Goal: Task Accomplishment & Management: Complete application form

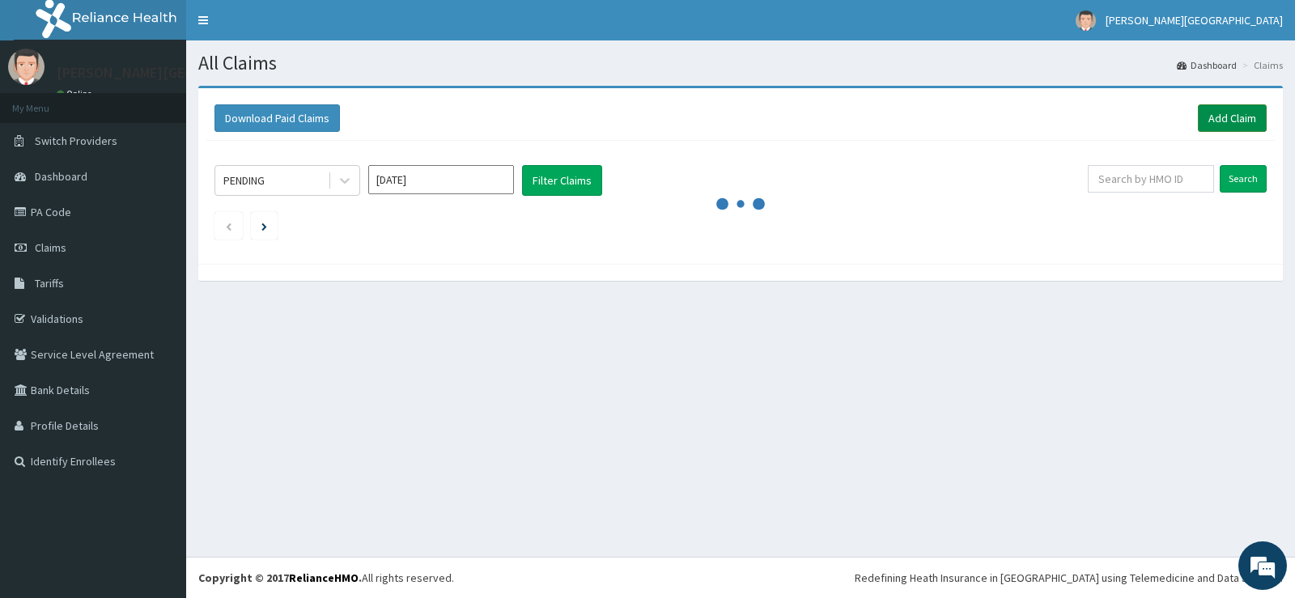
click at [1215, 127] on link "Add Claim" at bounding box center [1232, 118] width 69 height 28
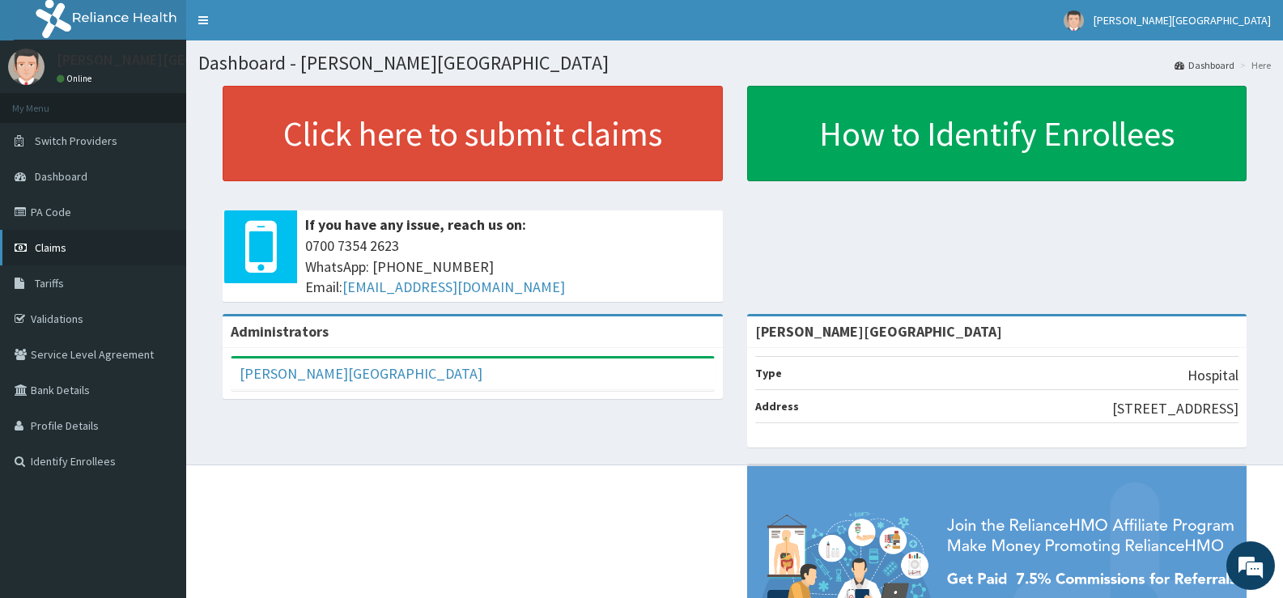
click at [98, 257] on link "Claims" at bounding box center [93, 248] width 186 height 36
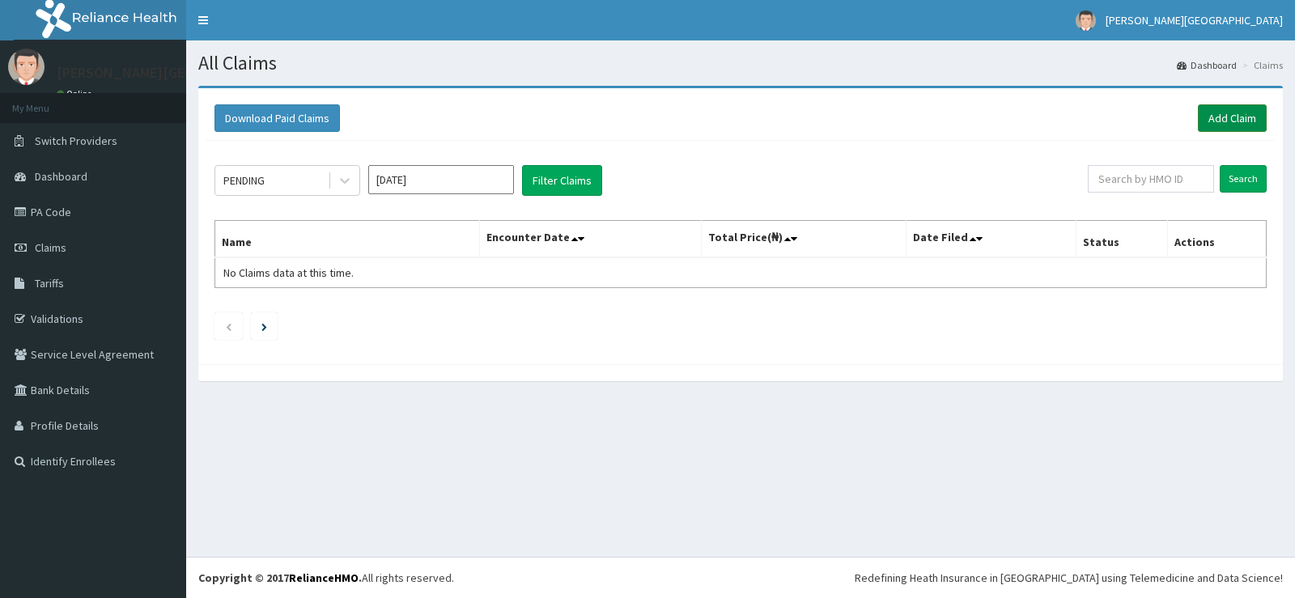
click at [1247, 125] on link "Add Claim" at bounding box center [1232, 118] width 69 height 28
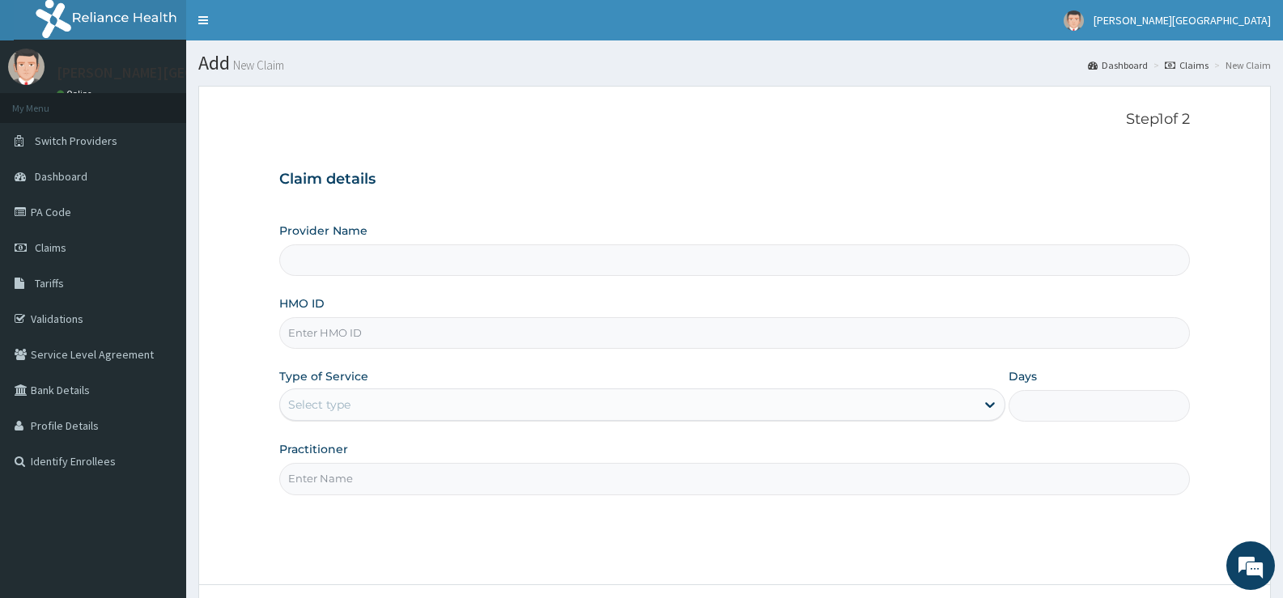
click at [524, 241] on div "Provider Name" at bounding box center [734, 249] width 910 height 53
click at [528, 251] on input "Provider Name" at bounding box center [734, 260] width 910 height 32
click at [553, 325] on input "HMO ID" at bounding box center [734, 333] width 910 height 32
type input "ADE-TADE HOSPITAL"
click at [607, 333] on input "HMO ID" at bounding box center [734, 333] width 910 height 32
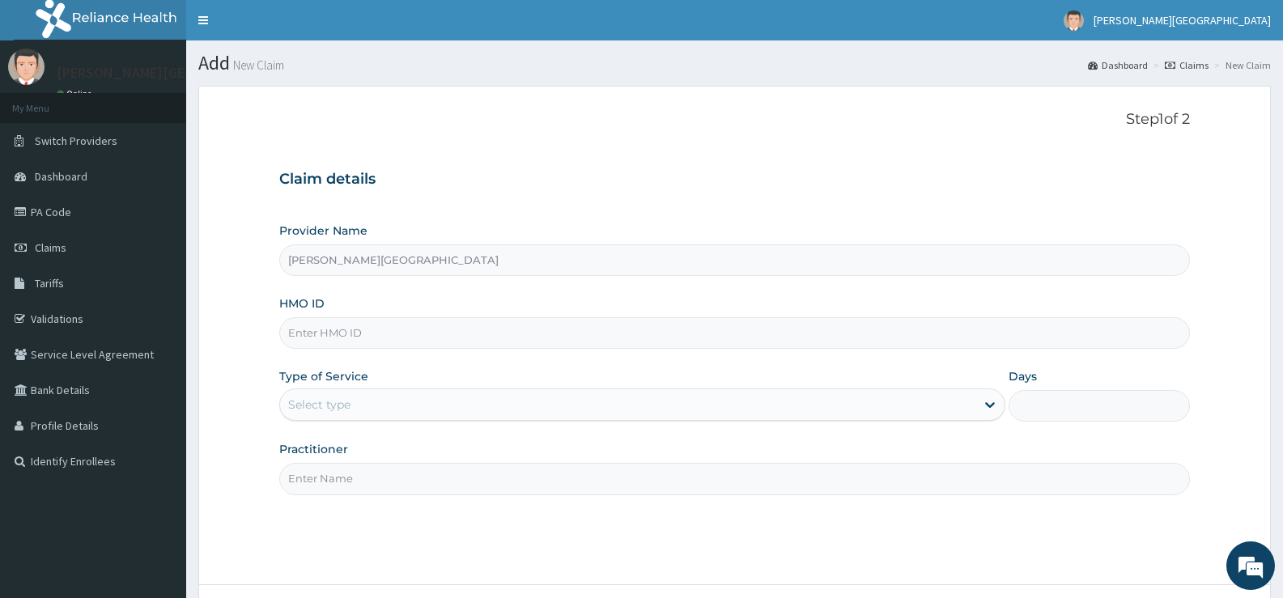
type input "M"
type input "EKI/10135/C"
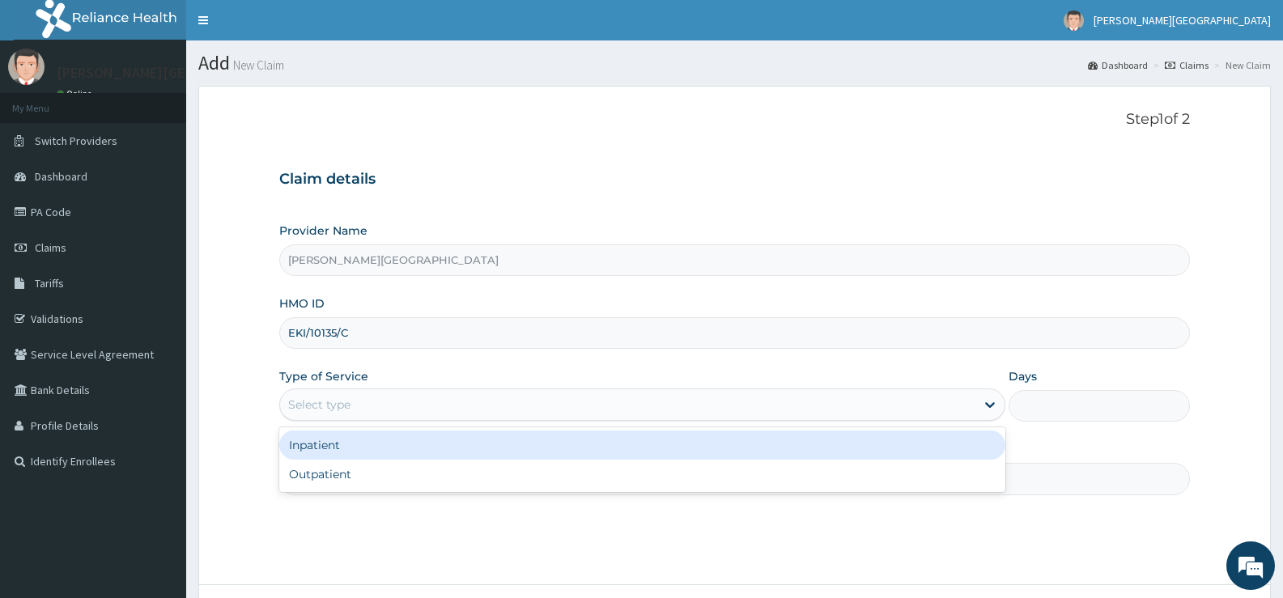
click at [580, 404] on div "Select type" at bounding box center [627, 405] width 694 height 26
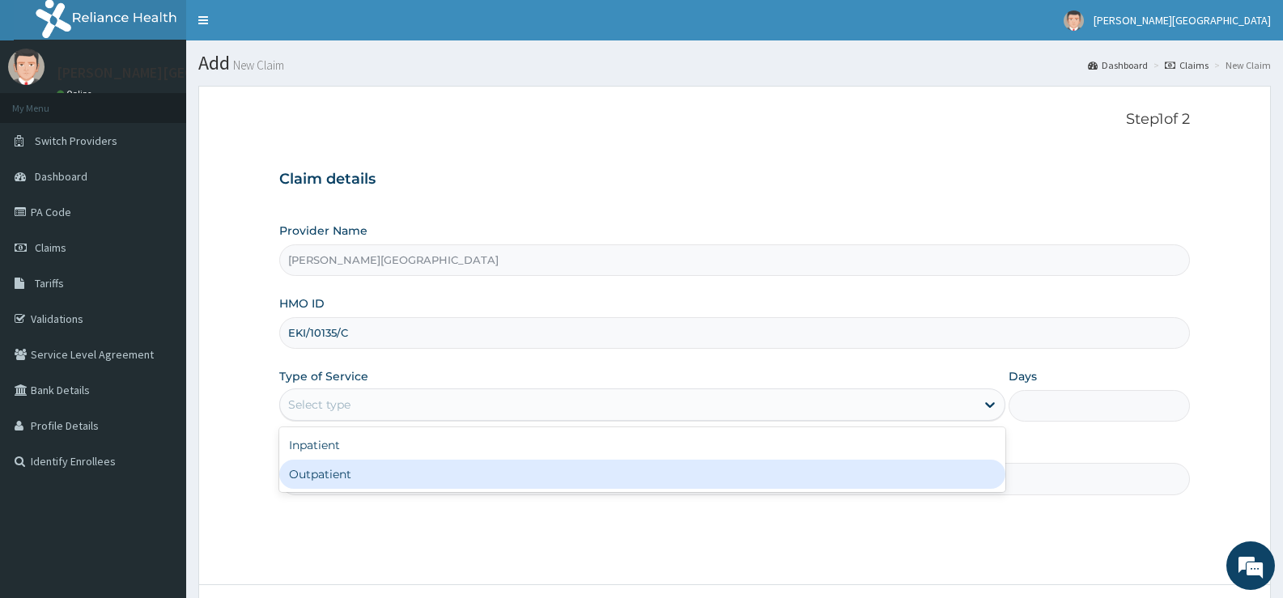
click at [545, 473] on div "Outpatient" at bounding box center [641, 474] width 725 height 29
type input "1"
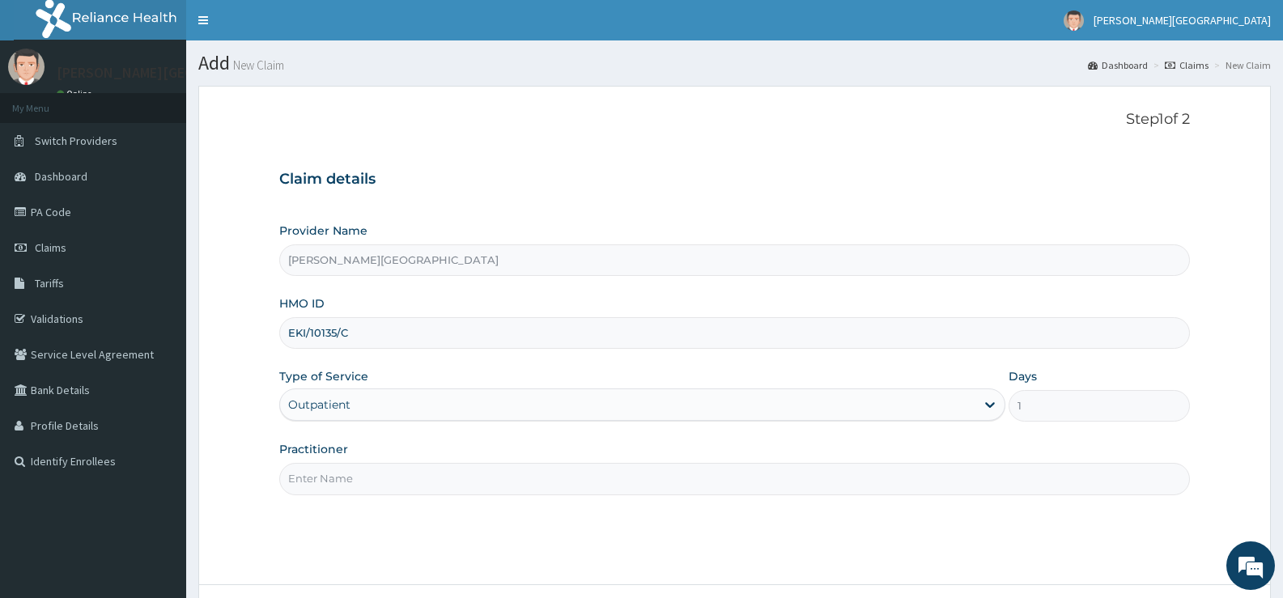
drag, startPoint x: 525, startPoint y: 464, endPoint x: 524, endPoint y: 485, distance: 21.1
click at [524, 471] on input "Practitioner" at bounding box center [734, 479] width 910 height 32
click at [524, 490] on input "Practitioner" at bounding box center [734, 479] width 910 height 32
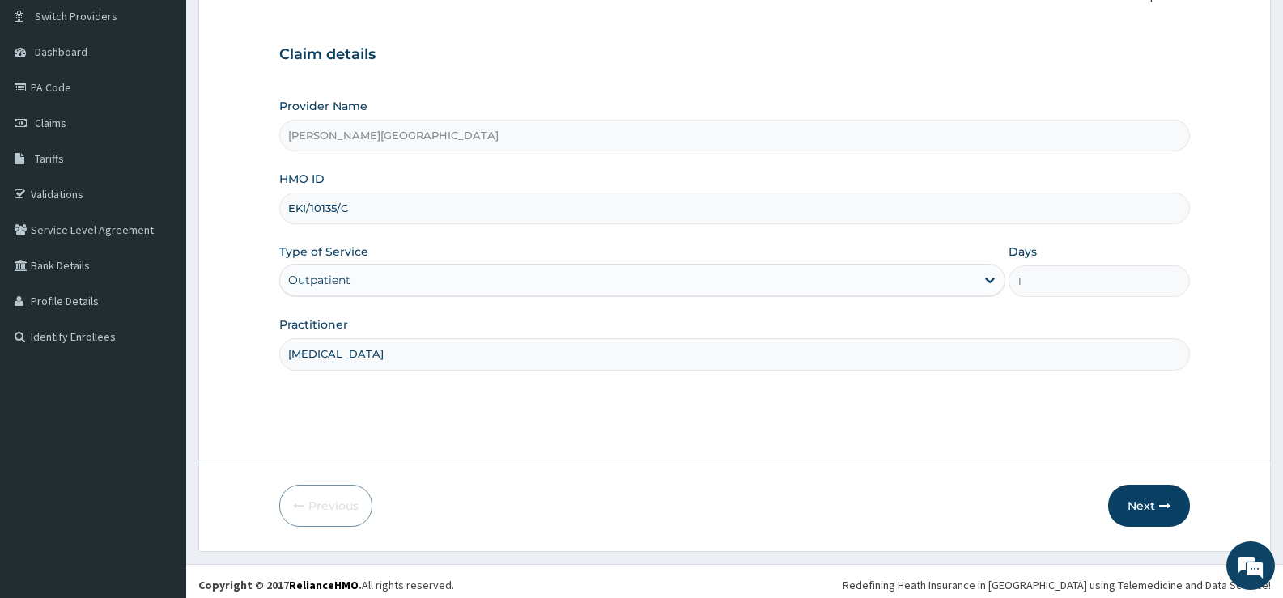
scroll to position [132, 0]
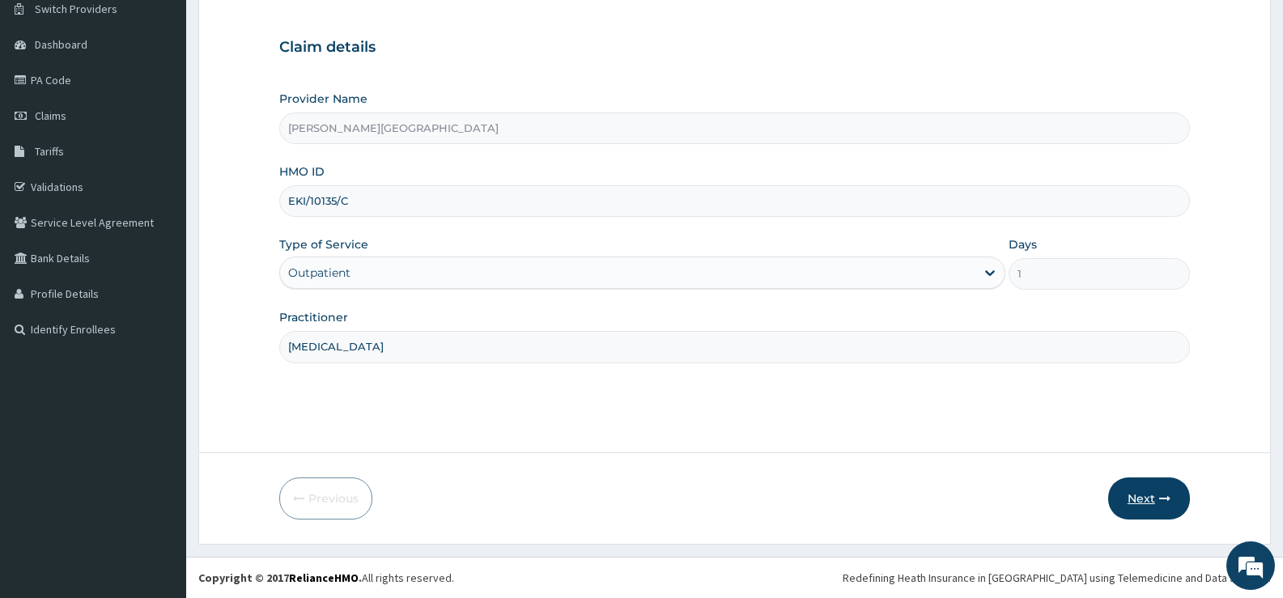
type input "MALARIA"
click at [1120, 496] on button "Next" at bounding box center [1149, 498] width 82 height 42
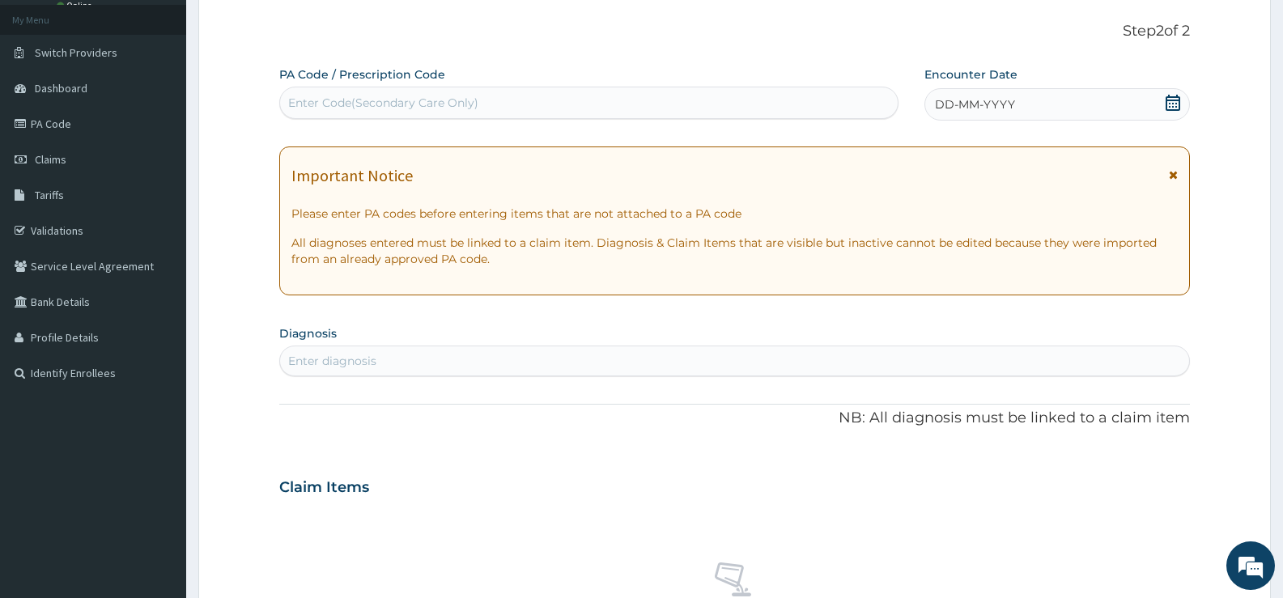
scroll to position [51, 0]
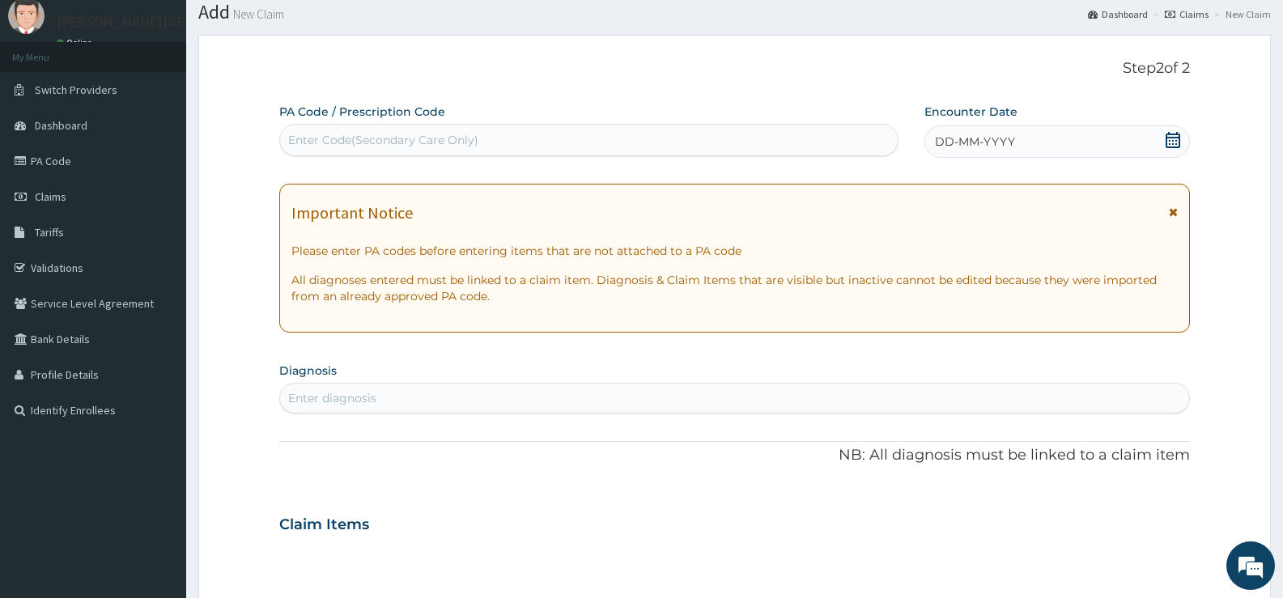
click at [616, 145] on div "Enter Code(Secondary Care Only)" at bounding box center [588, 140] width 617 height 26
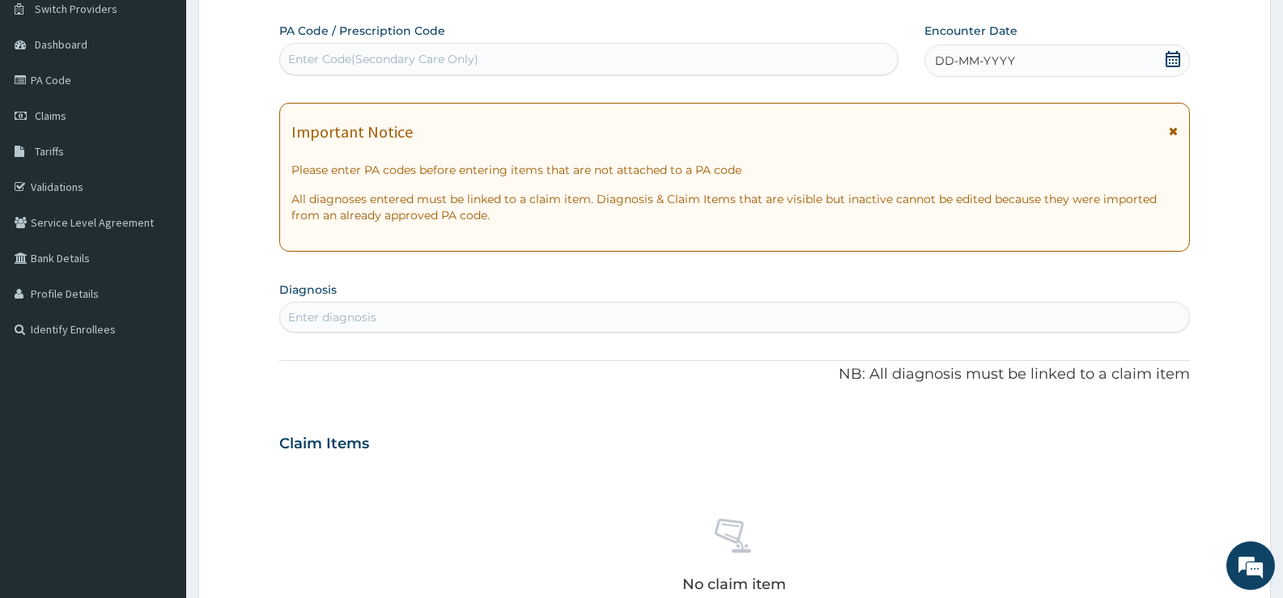
click at [548, 319] on div "Enter diagnosis" at bounding box center [734, 317] width 909 height 26
type input "MALARIA"
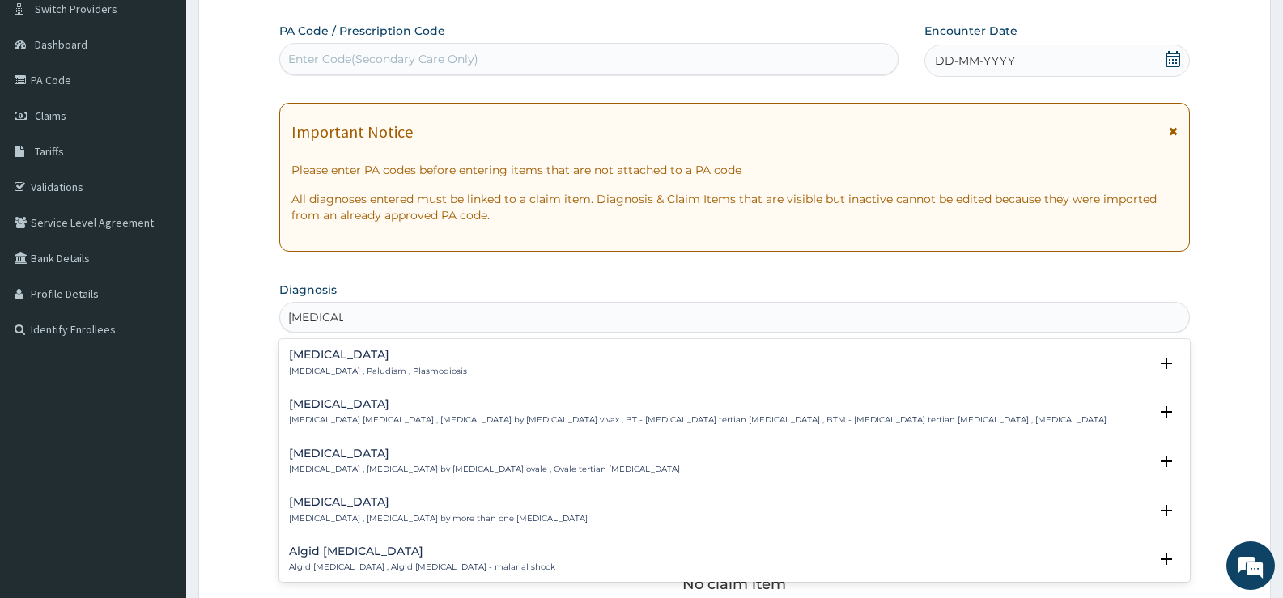
click at [489, 367] on div "Malaria Malaria , Paludism , Plasmodiosis" at bounding box center [734, 363] width 891 height 28
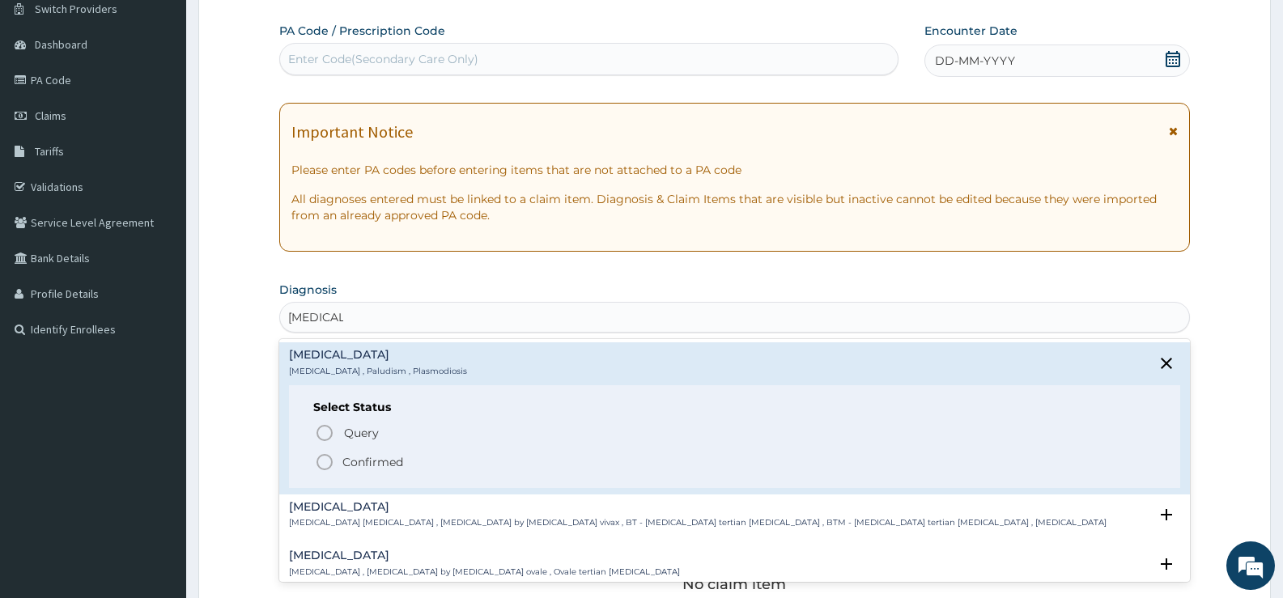
click at [380, 461] on p "Confirmed" at bounding box center [372, 462] width 61 height 16
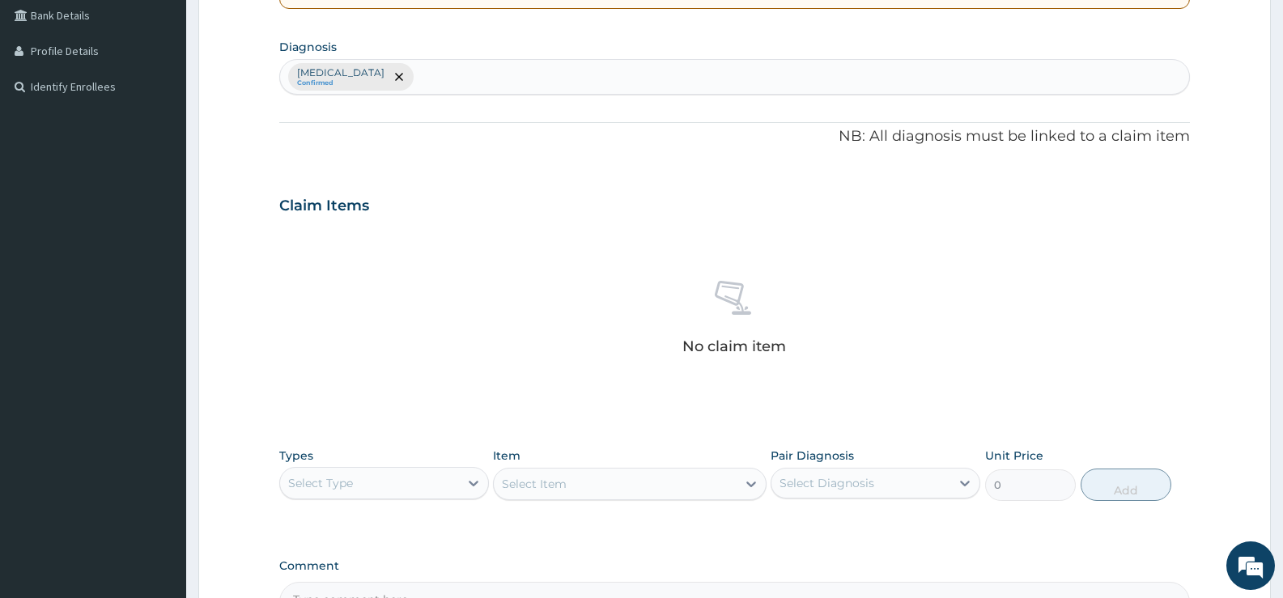
scroll to position [456, 0]
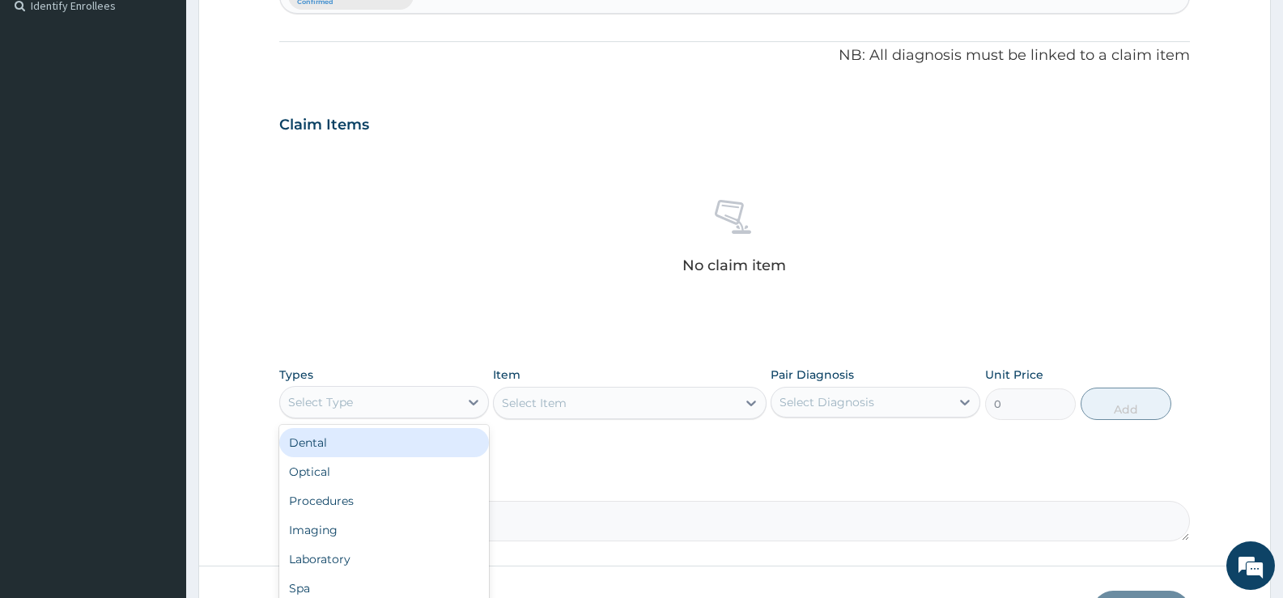
click at [435, 415] on div "Select Type" at bounding box center [384, 402] width 210 height 32
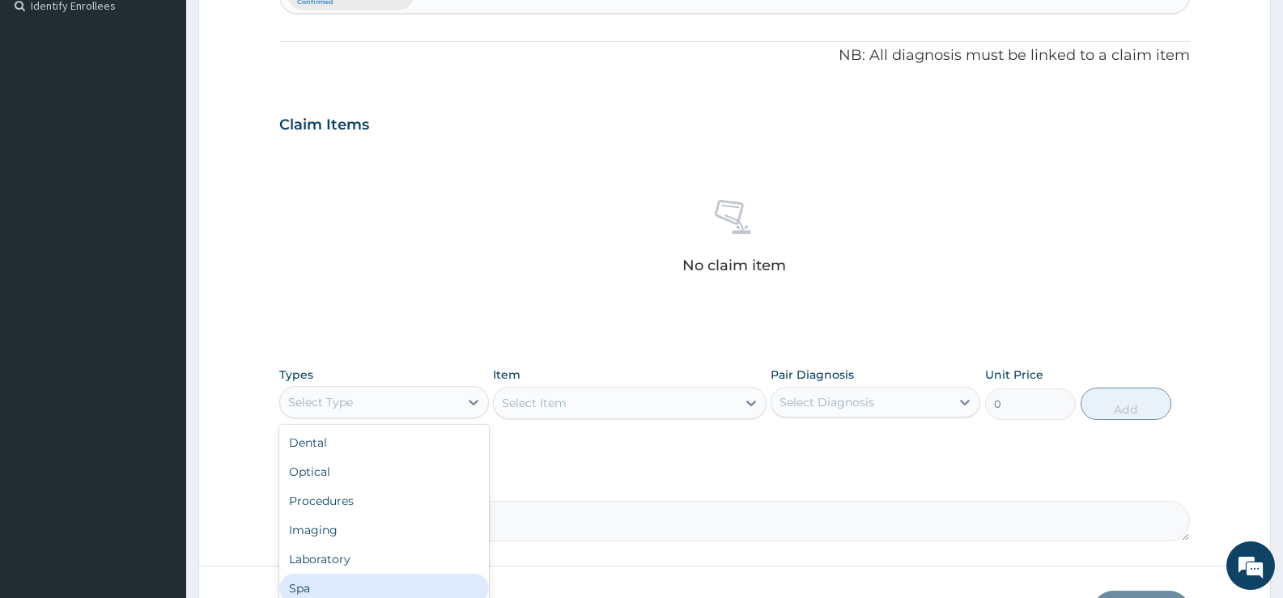
scroll to position [55, 0]
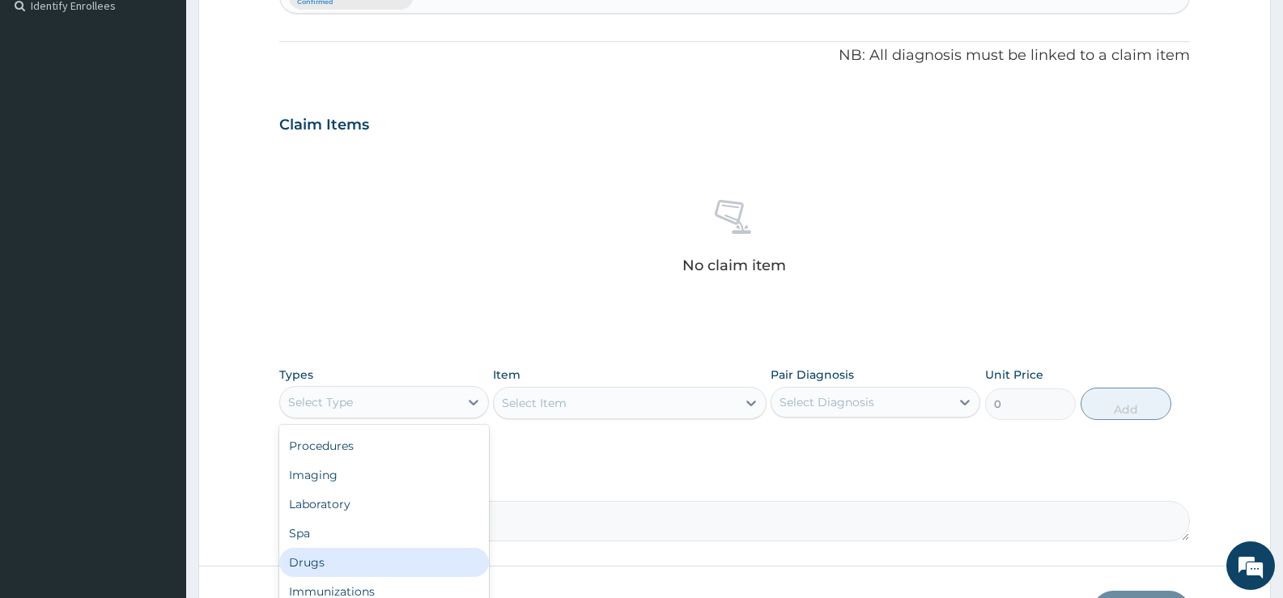
click at [397, 566] on div "Drugs" at bounding box center [384, 562] width 210 height 29
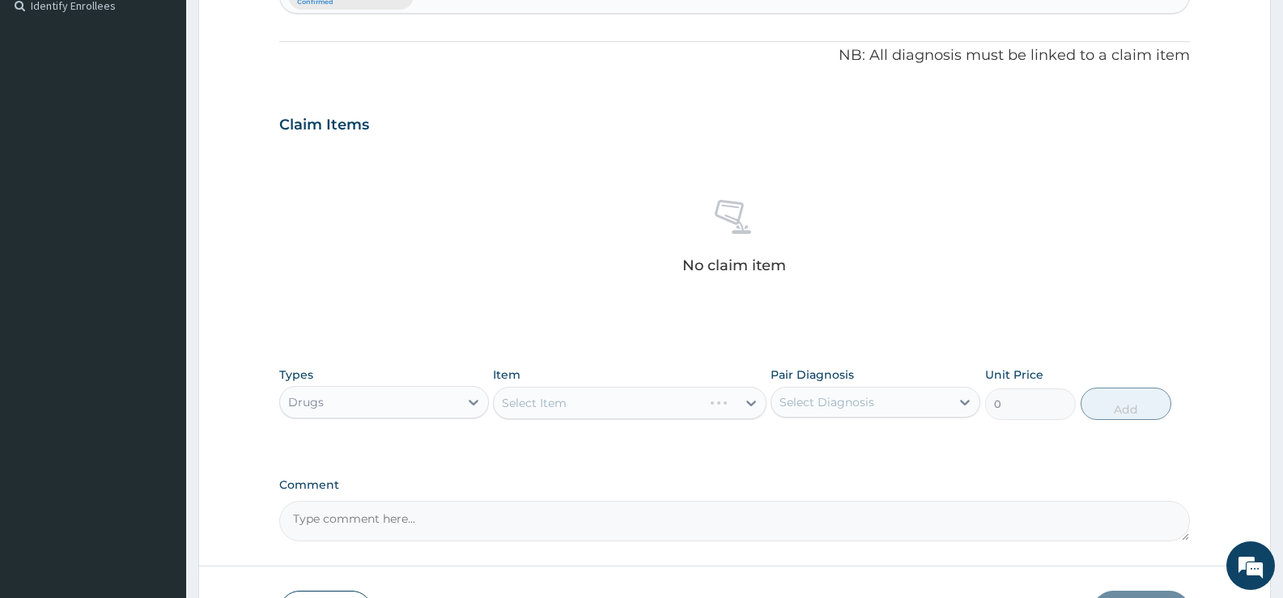
click at [549, 384] on div "Item Select Item" at bounding box center [629, 393] width 273 height 53
click at [399, 404] on div "Drugs" at bounding box center [369, 402] width 179 height 26
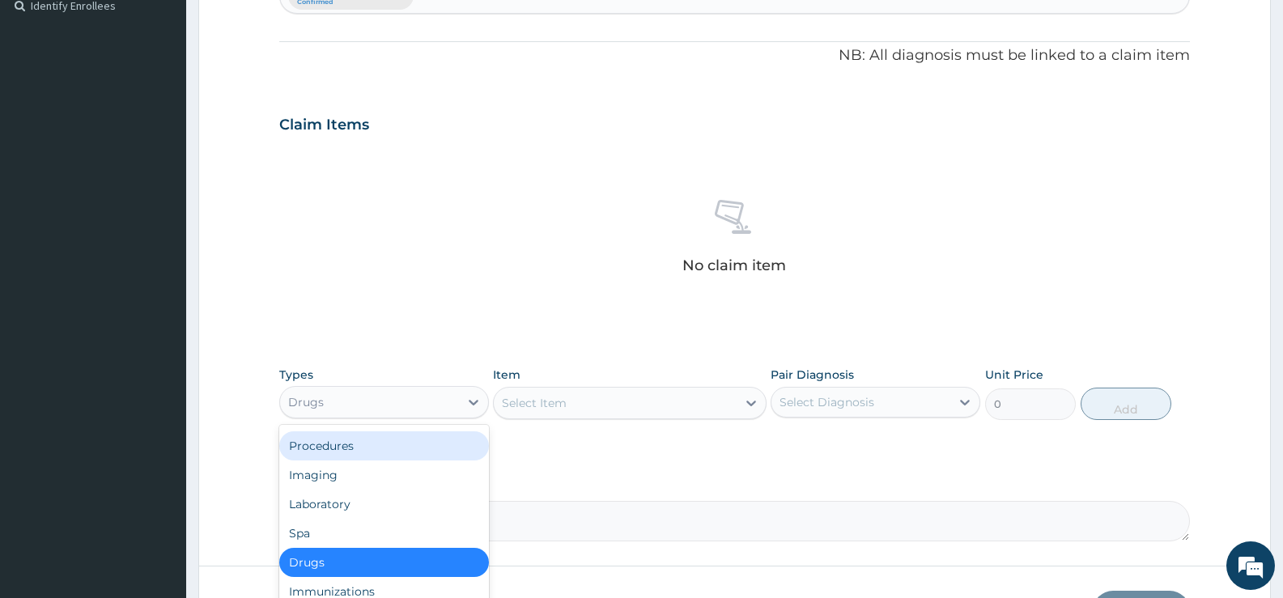
click at [414, 450] on div "Procedures" at bounding box center [384, 445] width 210 height 29
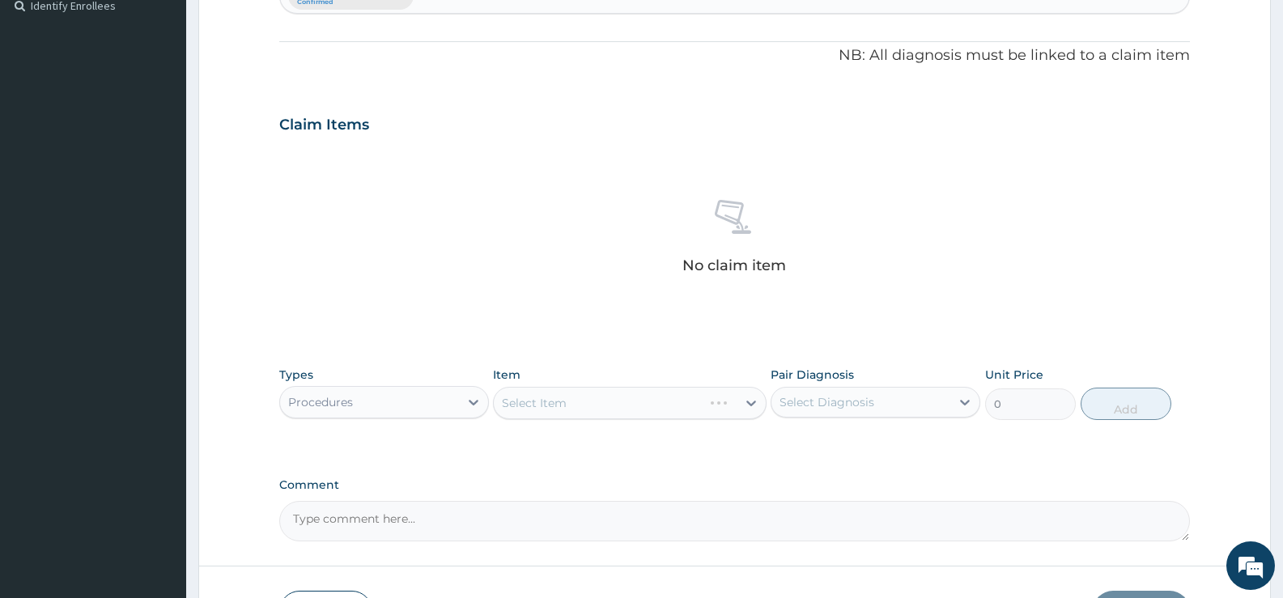
click at [547, 408] on div "Select Item" at bounding box center [629, 403] width 273 height 32
click at [550, 405] on div "Select Item" at bounding box center [534, 403] width 65 height 16
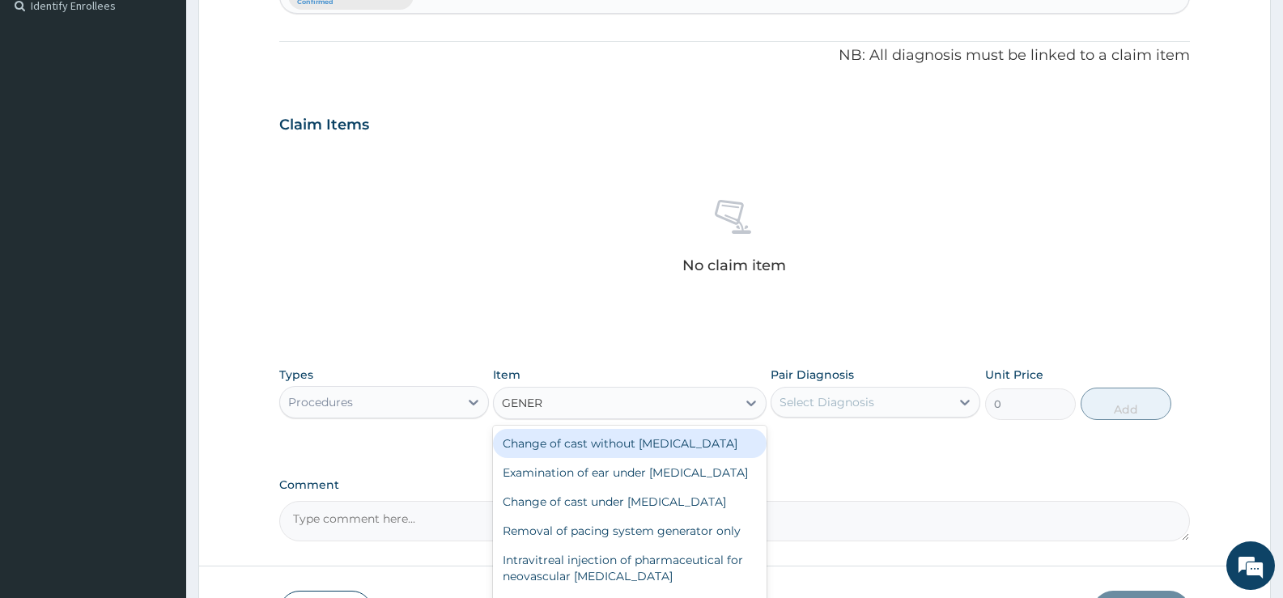
type input "GENERA"
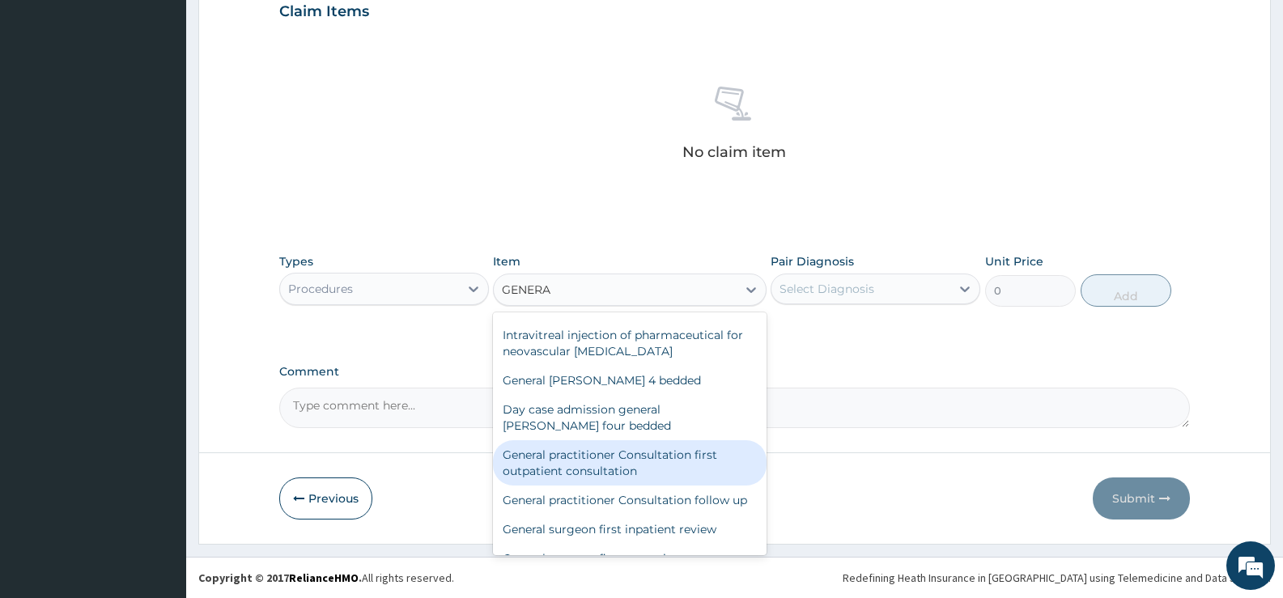
scroll to position [162, 0]
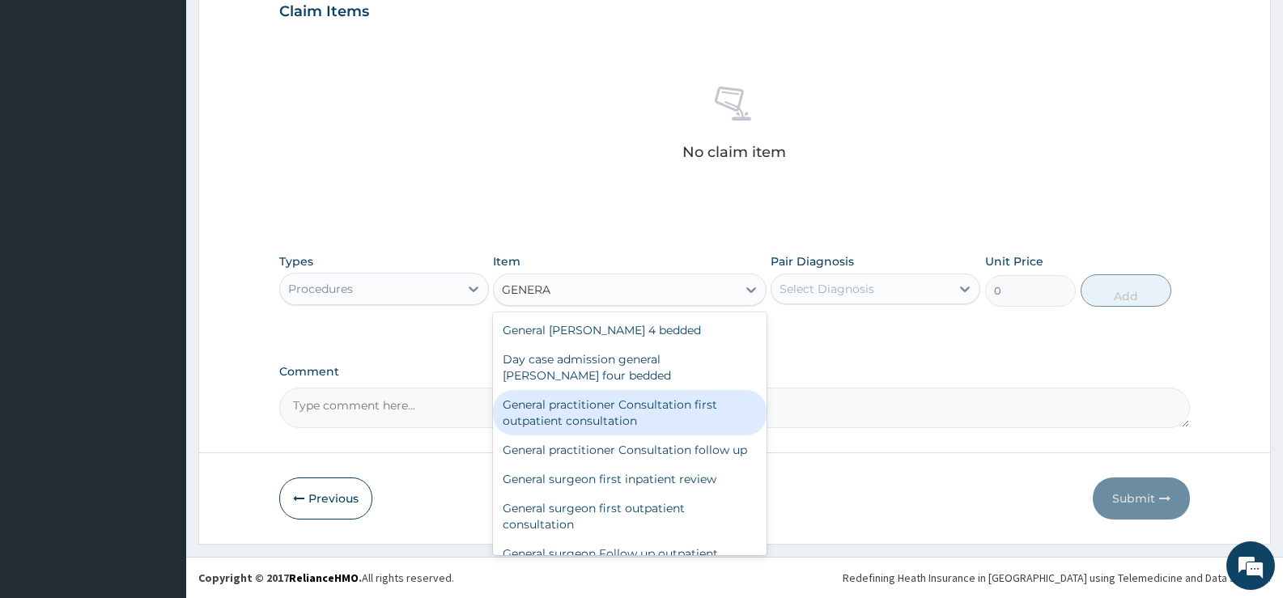
click at [651, 435] on div "General practitioner Consultation first outpatient consultation" at bounding box center [629, 412] width 273 height 45
type input "2400"
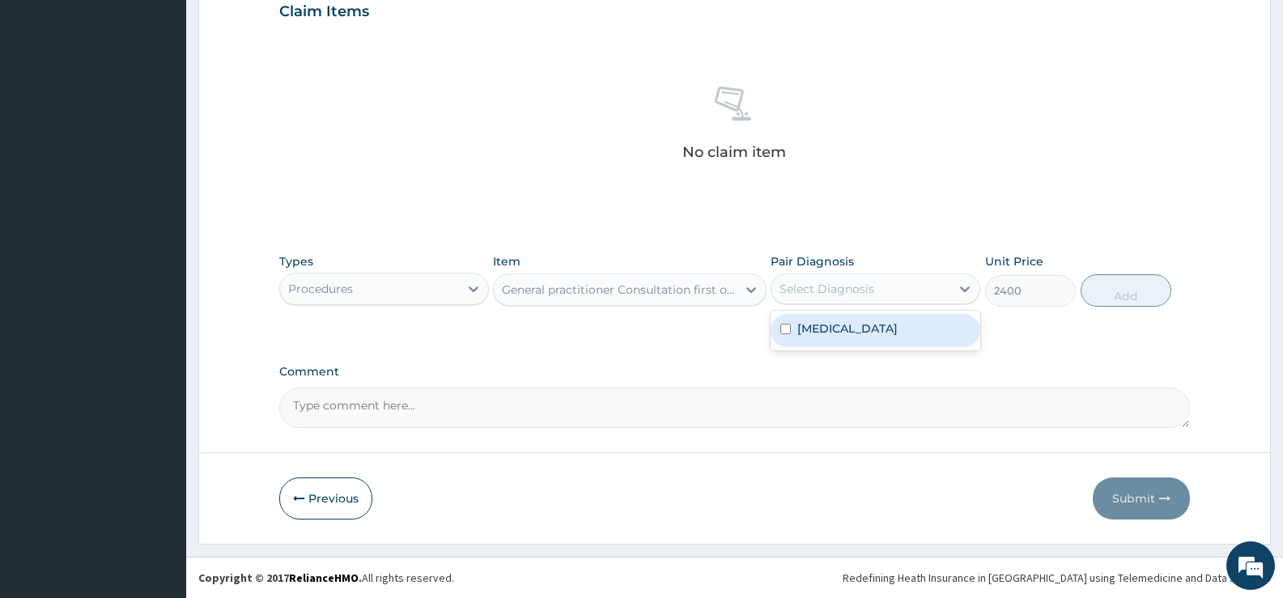
click at [795, 292] on div "Select Diagnosis" at bounding box center [826, 289] width 95 height 16
click at [797, 320] on label "Malaria" at bounding box center [847, 328] width 100 height 16
checkbox input "true"
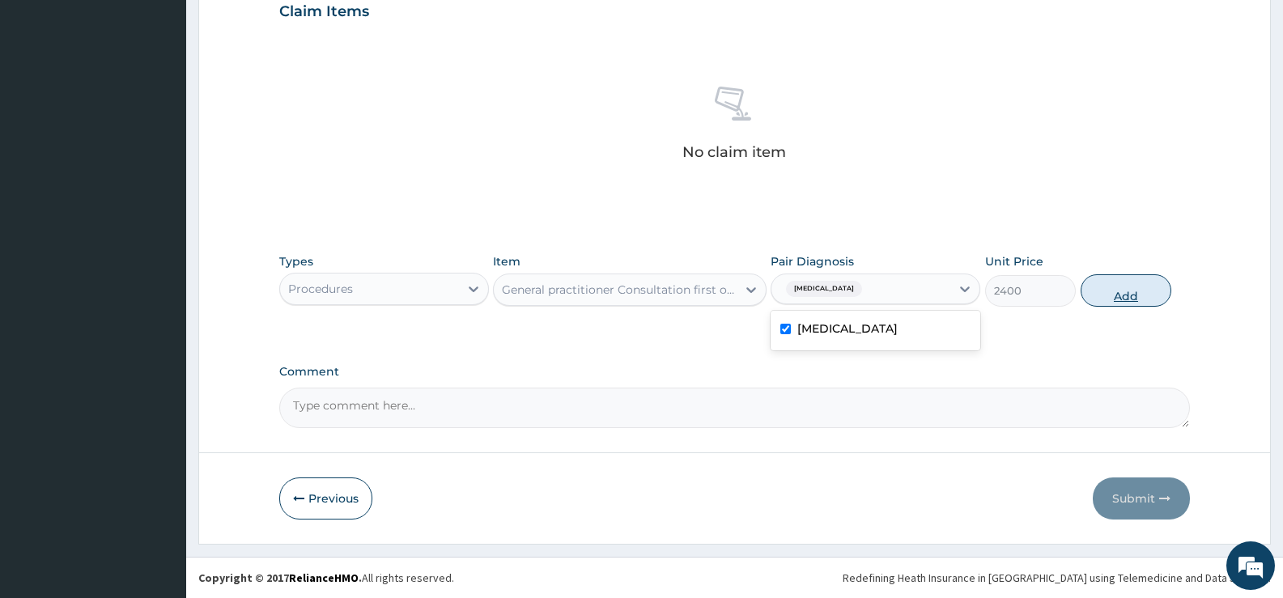
click at [1097, 293] on button "Add" at bounding box center [1125, 290] width 91 height 32
type input "0"
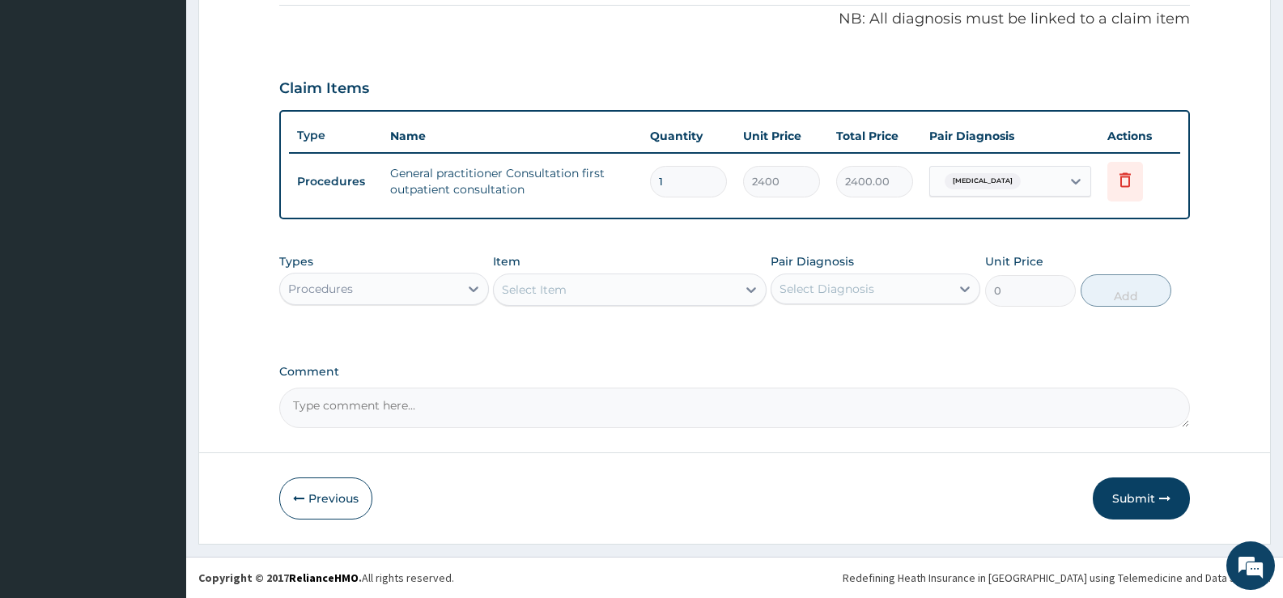
scroll to position [492, 0]
click at [436, 286] on div "Procedures" at bounding box center [369, 289] width 179 height 26
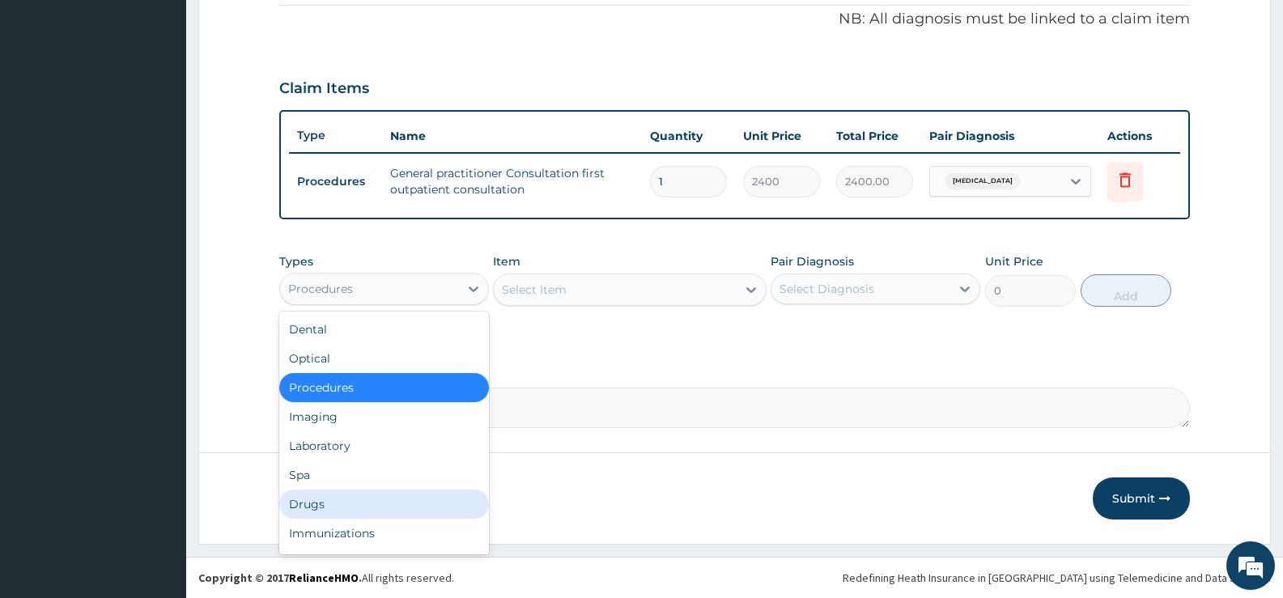
click at [399, 510] on div "Drugs" at bounding box center [384, 504] width 210 height 29
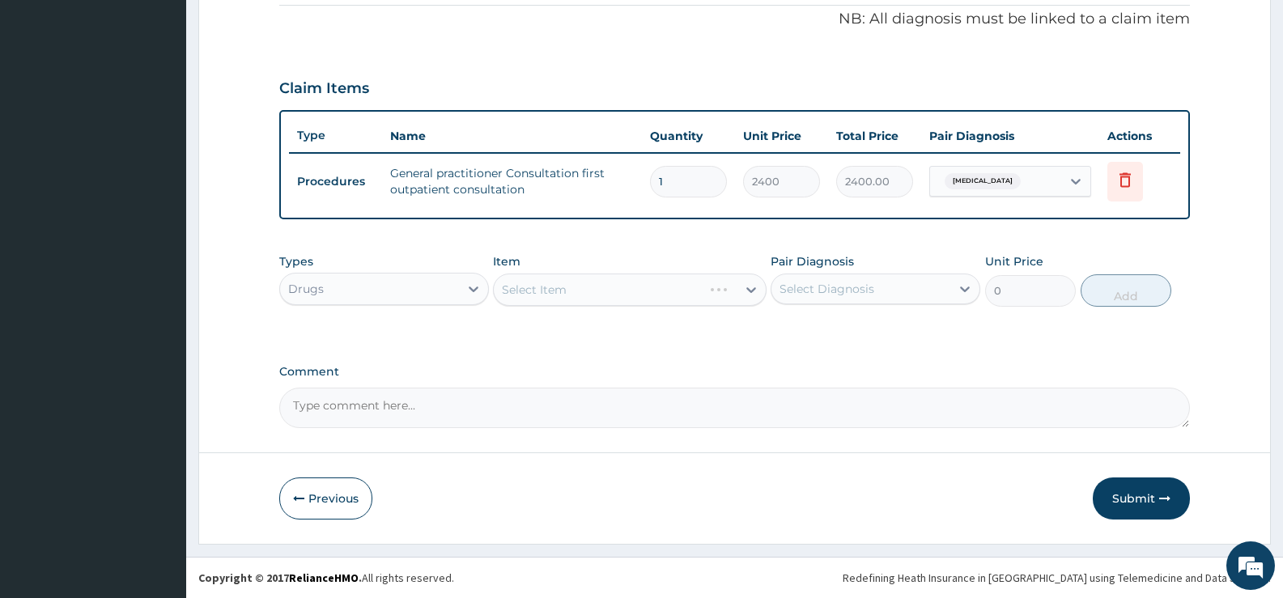
click at [571, 308] on div "Types option Drugs, selected. Select is focused ,type to refine list, press Dow…" at bounding box center [734, 280] width 910 height 70
click at [578, 299] on div "Select Item" at bounding box center [629, 290] width 273 height 32
click at [594, 282] on div "Select Item" at bounding box center [629, 290] width 273 height 32
click at [594, 282] on div "Select Item" at bounding box center [615, 290] width 242 height 26
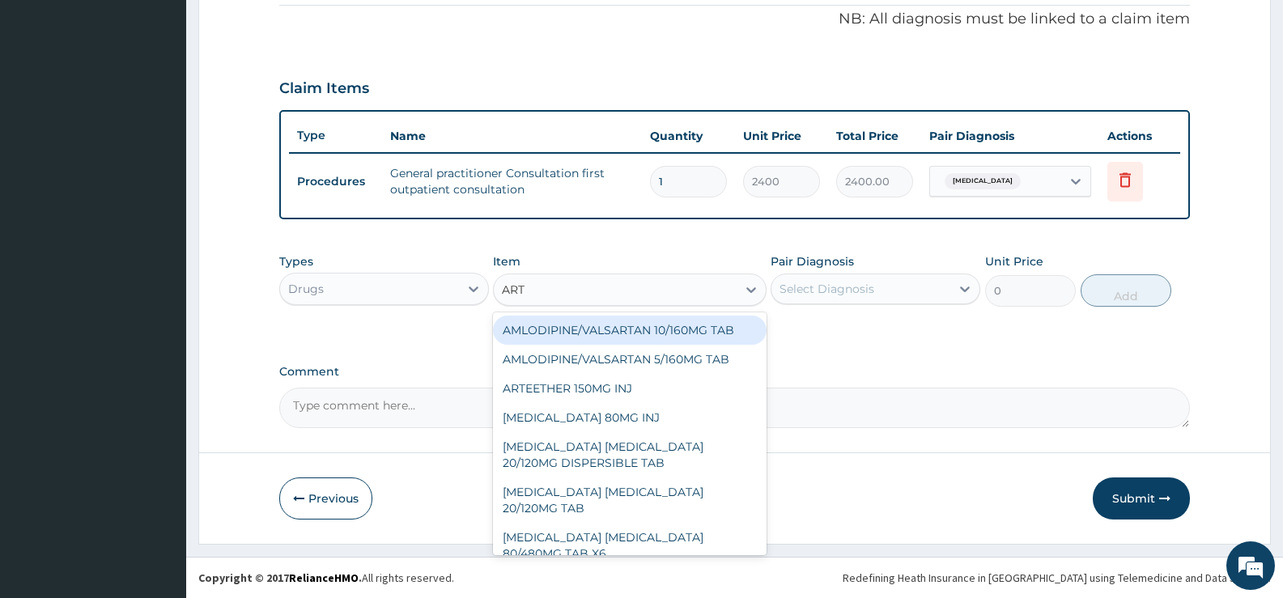
type input "ARTE"
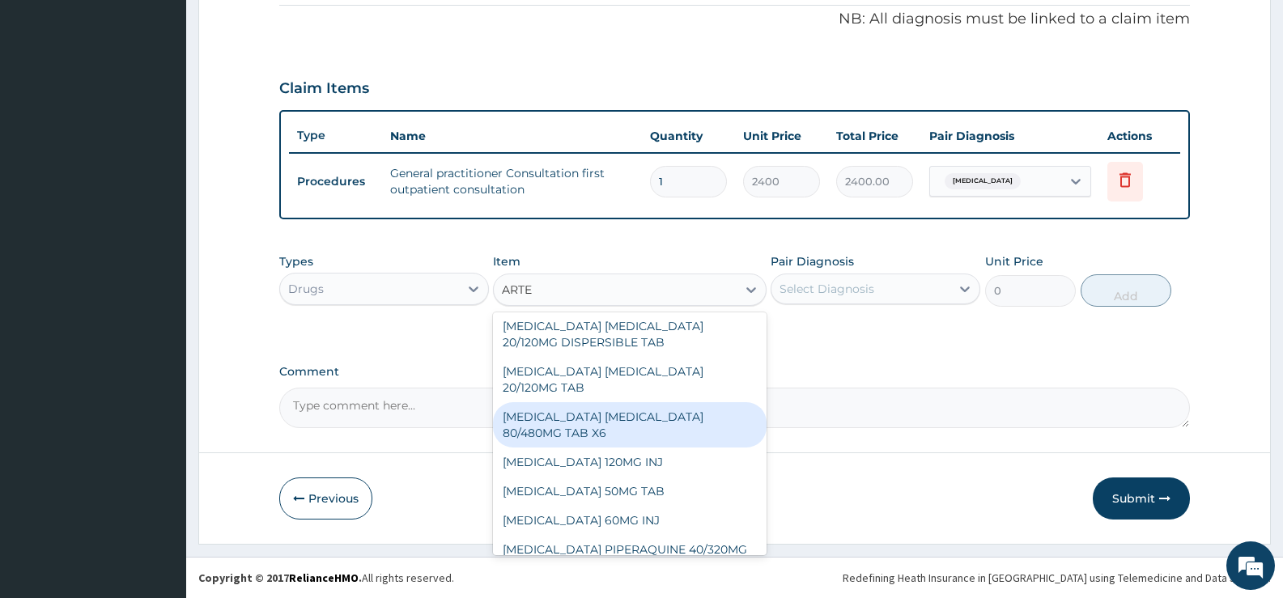
scroll to position [39, 0]
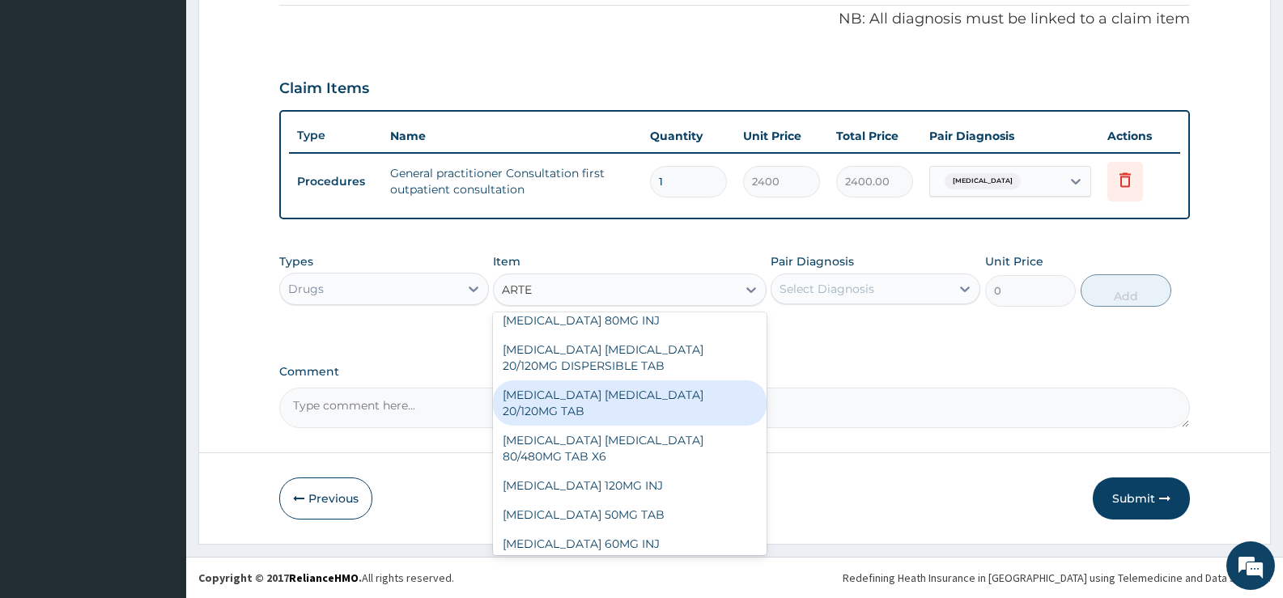
click at [664, 397] on div "ARTEMETHER LUMEFANTRINE 20/120MG TAB" at bounding box center [629, 402] width 273 height 45
type input "63"
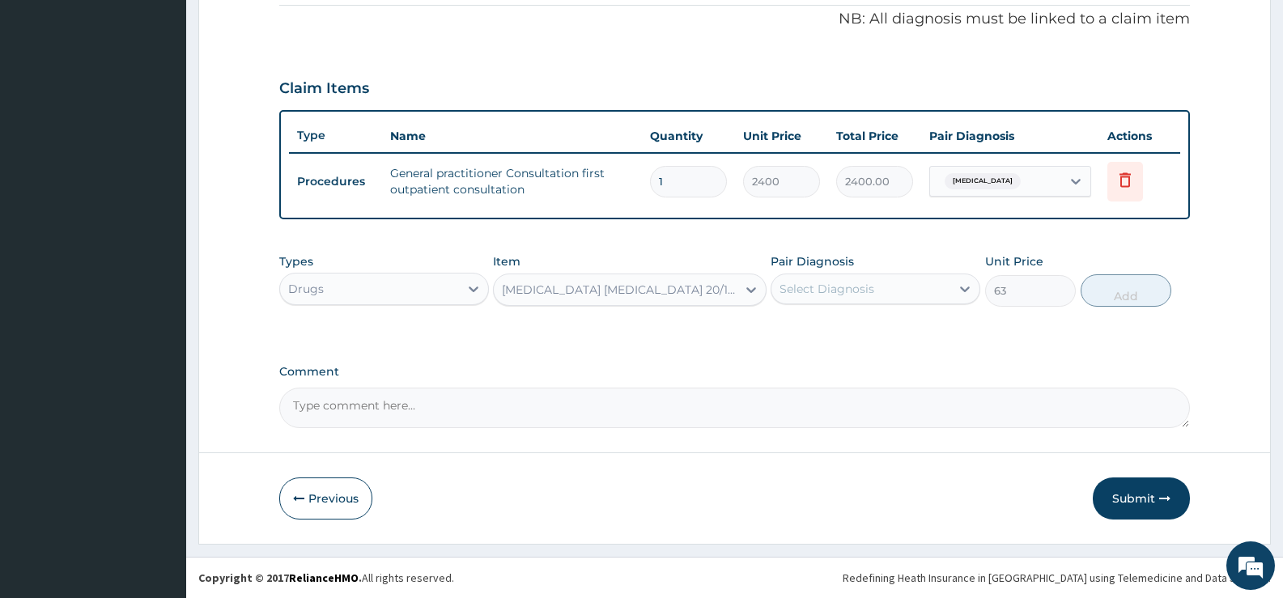
click at [794, 290] on div "Select Diagnosis" at bounding box center [826, 289] width 95 height 16
click at [794, 325] on div "Malaria" at bounding box center [875, 330] width 210 height 33
checkbox input "true"
click at [1135, 286] on button "Add" at bounding box center [1125, 290] width 91 height 32
type input "0"
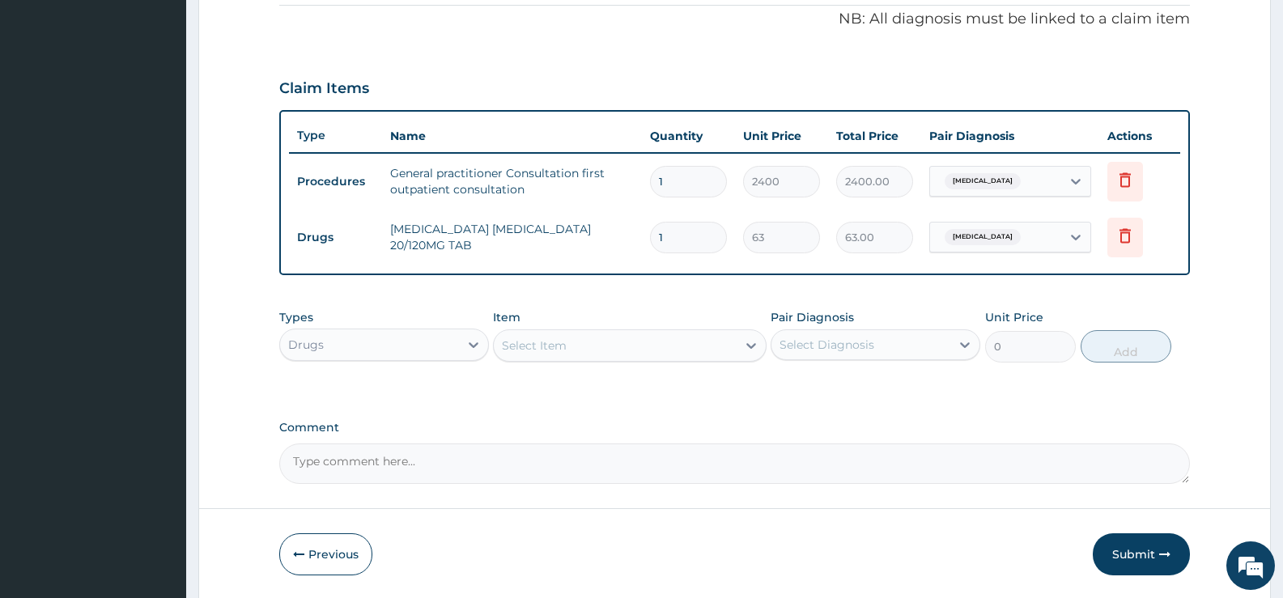
click at [687, 352] on div "Select Item" at bounding box center [615, 346] width 242 height 26
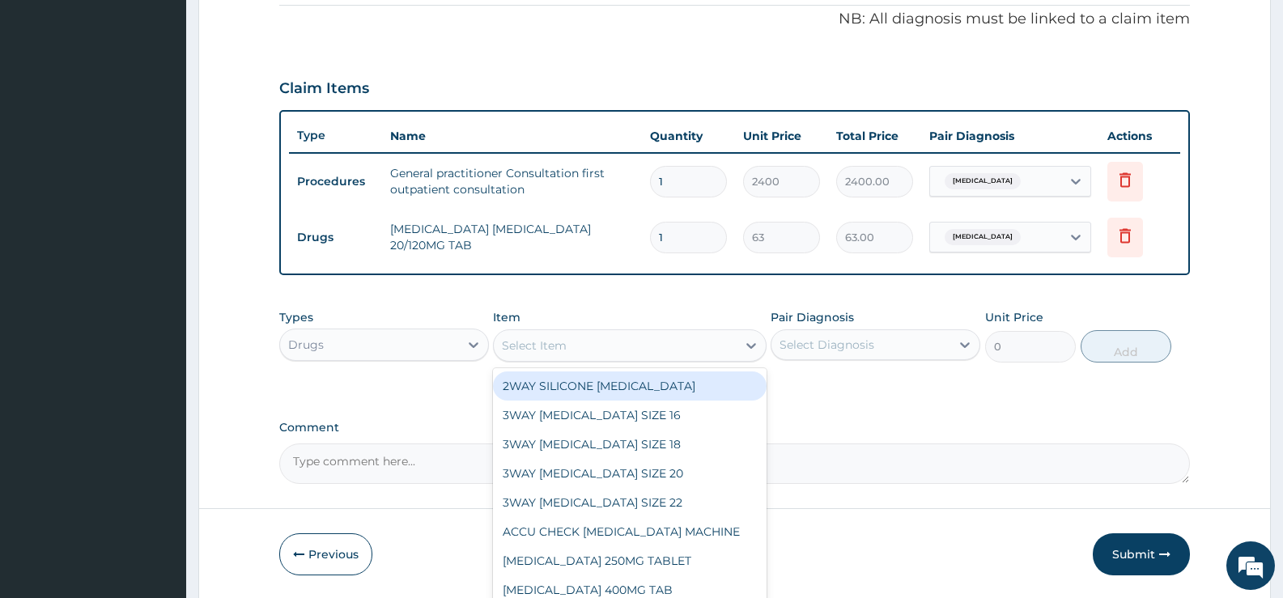
type input "O"
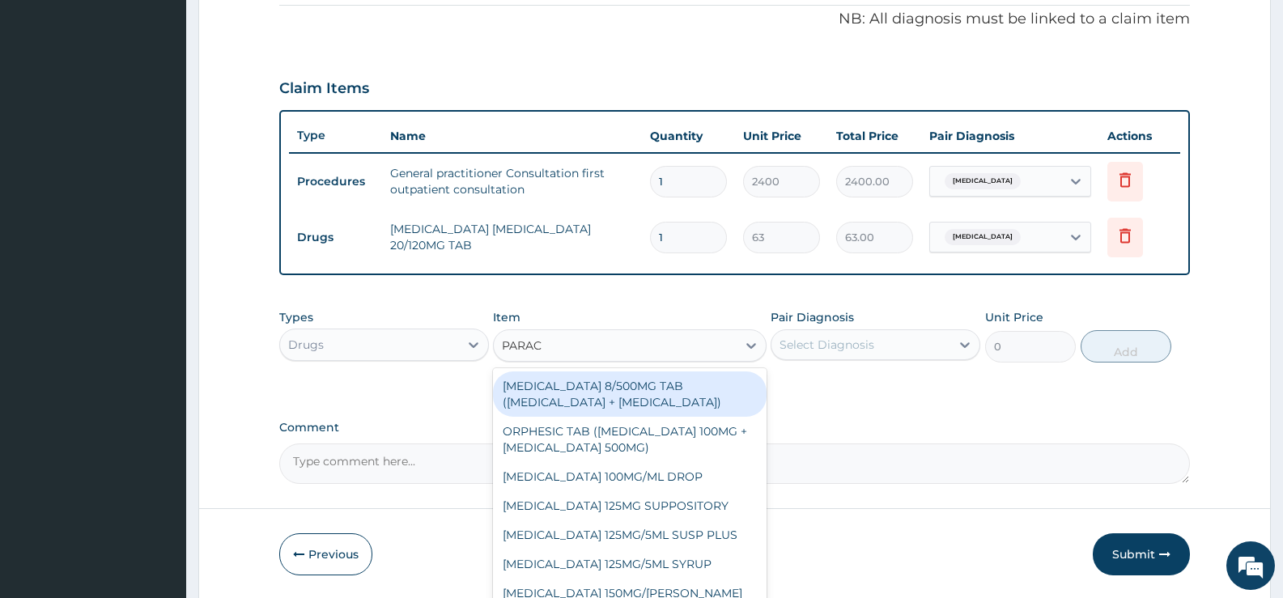
type input "PARACE"
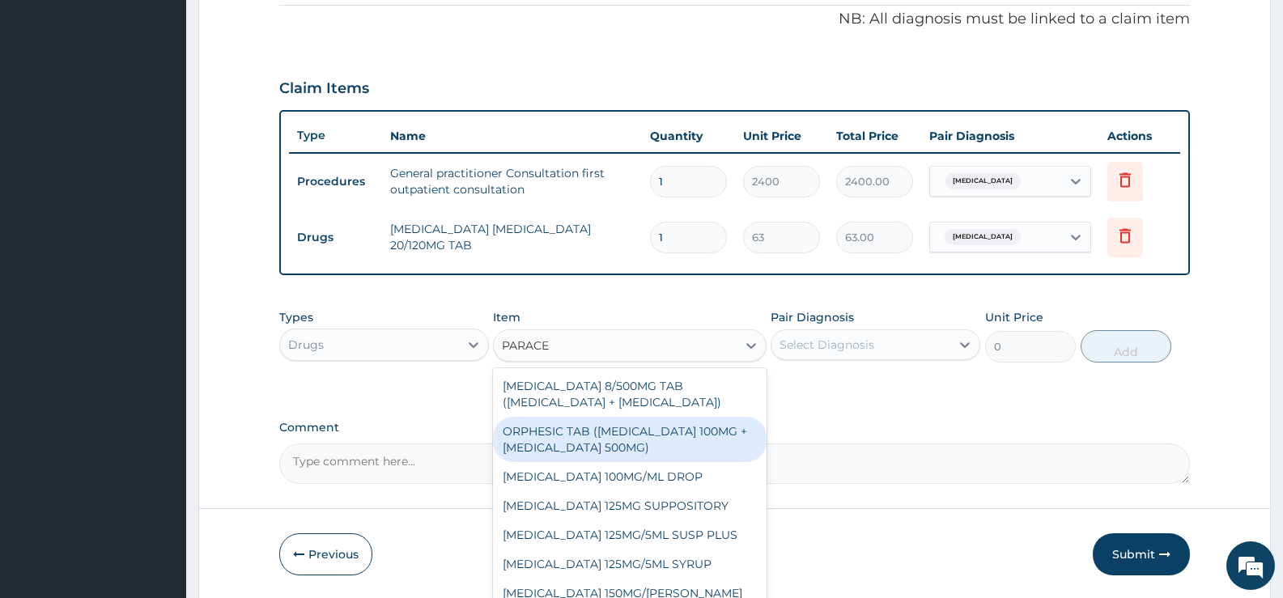
scroll to position [87, 0]
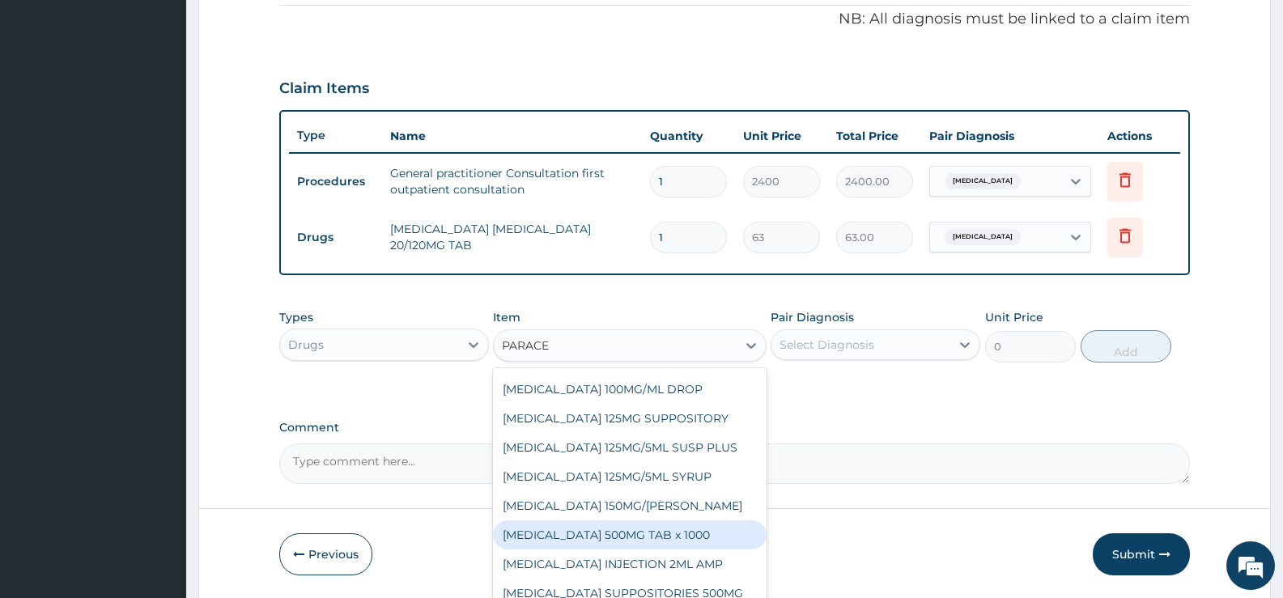
drag, startPoint x: 588, startPoint y: 539, endPoint x: 602, endPoint y: 532, distance: 15.6
click at [589, 539] on div "PARACETAMOL 500MG TAB x 1000" at bounding box center [629, 534] width 273 height 29
type input "30"
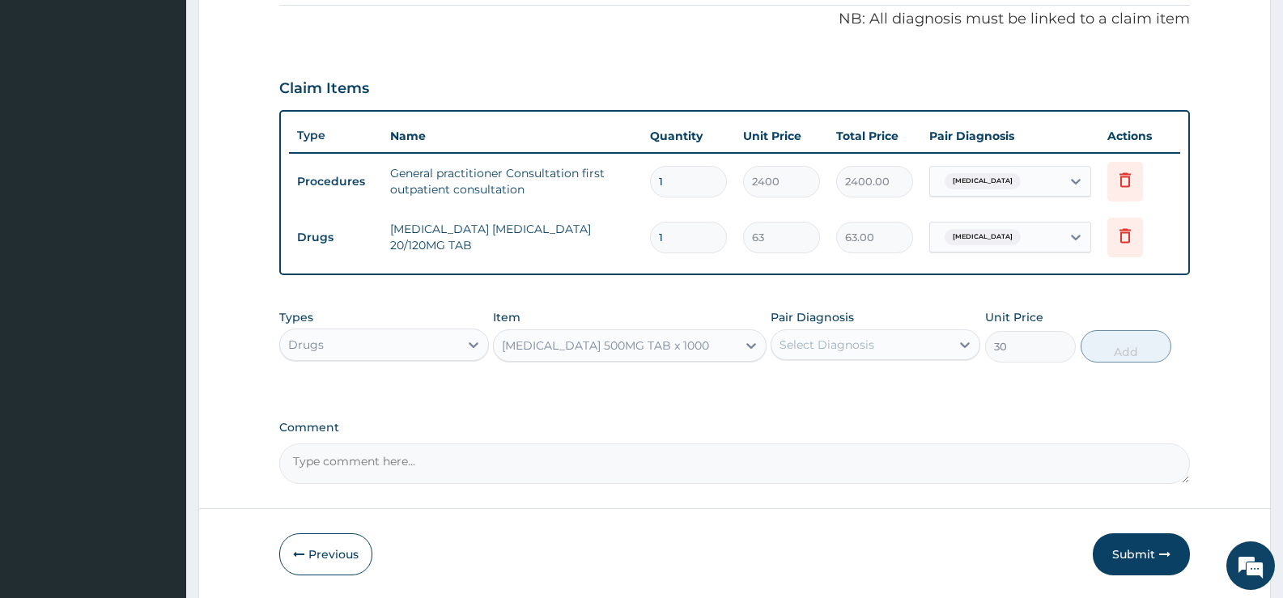
click at [862, 350] on div "Select Diagnosis" at bounding box center [826, 345] width 95 height 16
click at [859, 392] on div "Malaria" at bounding box center [875, 386] width 210 height 33
checkbox input "true"
click at [1107, 342] on button "Add" at bounding box center [1125, 346] width 91 height 32
type input "0"
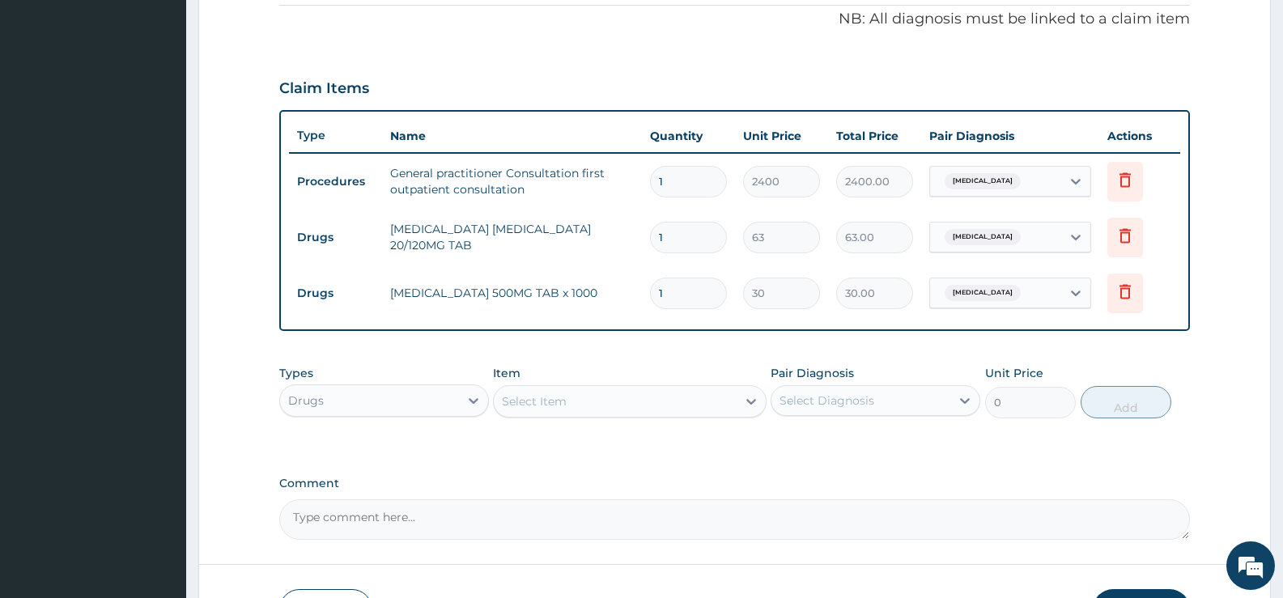
click at [686, 234] on input "1" at bounding box center [688, 238] width 77 height 32
type input "18"
type input "1134.00"
type input "18"
click at [681, 285] on input "1" at bounding box center [688, 294] width 77 height 32
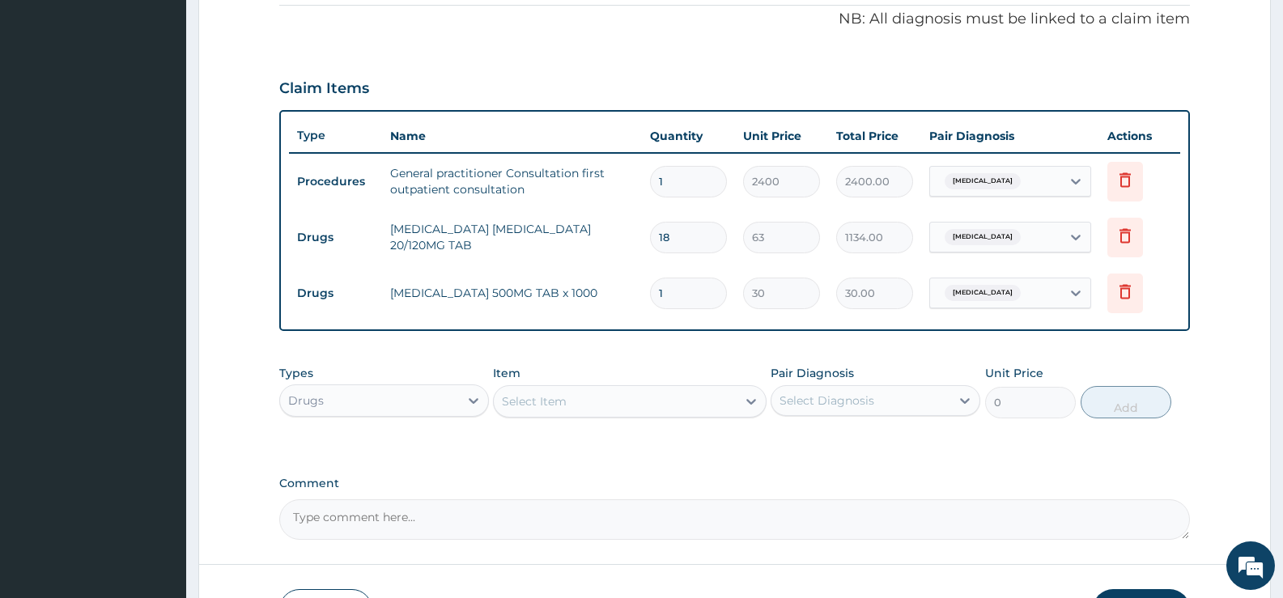
type input "18"
type input "540.00"
type input "18"
click at [717, 452] on div "PA Code / Prescription Code Enter Code(Secondary Care Only) Encounter Date DD-M…" at bounding box center [734, 101] width 910 height 877
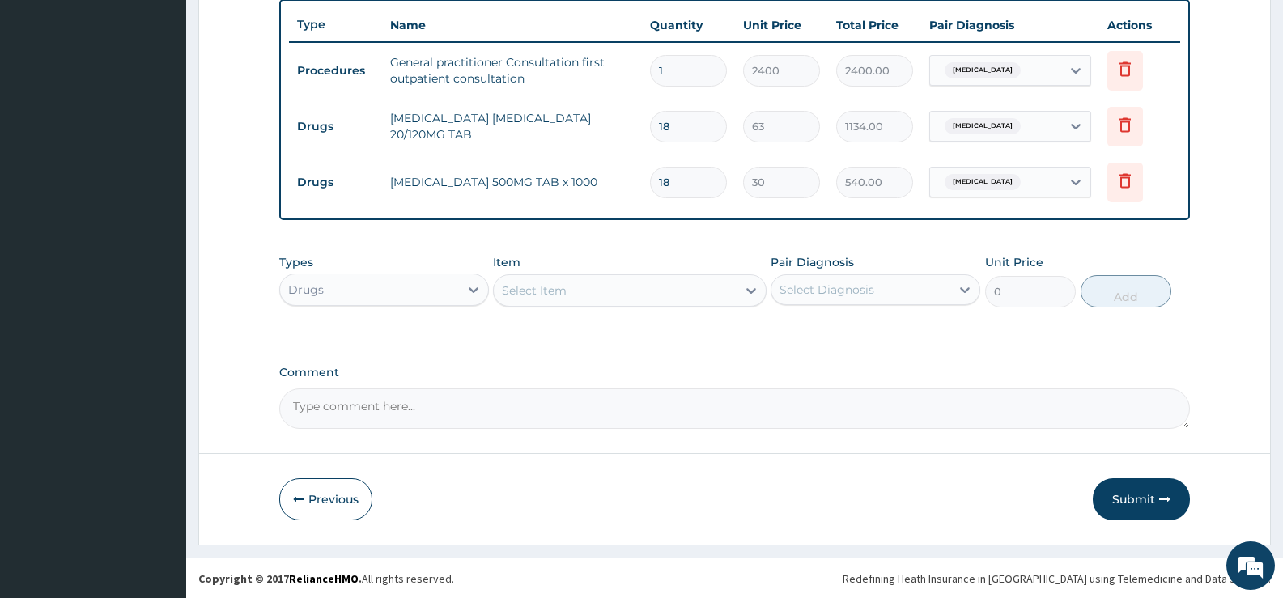
scroll to position [604, 0]
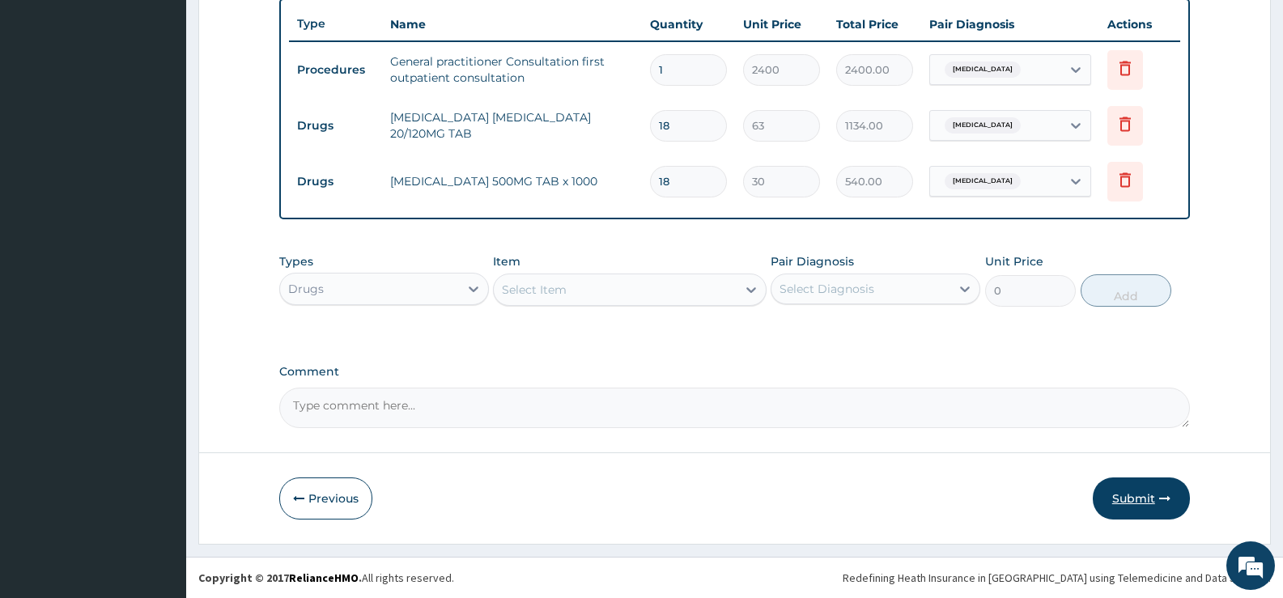
click at [1119, 499] on button "Submit" at bounding box center [1140, 498] width 97 height 42
click at [1136, 497] on button "Submit" at bounding box center [1140, 498] width 97 height 42
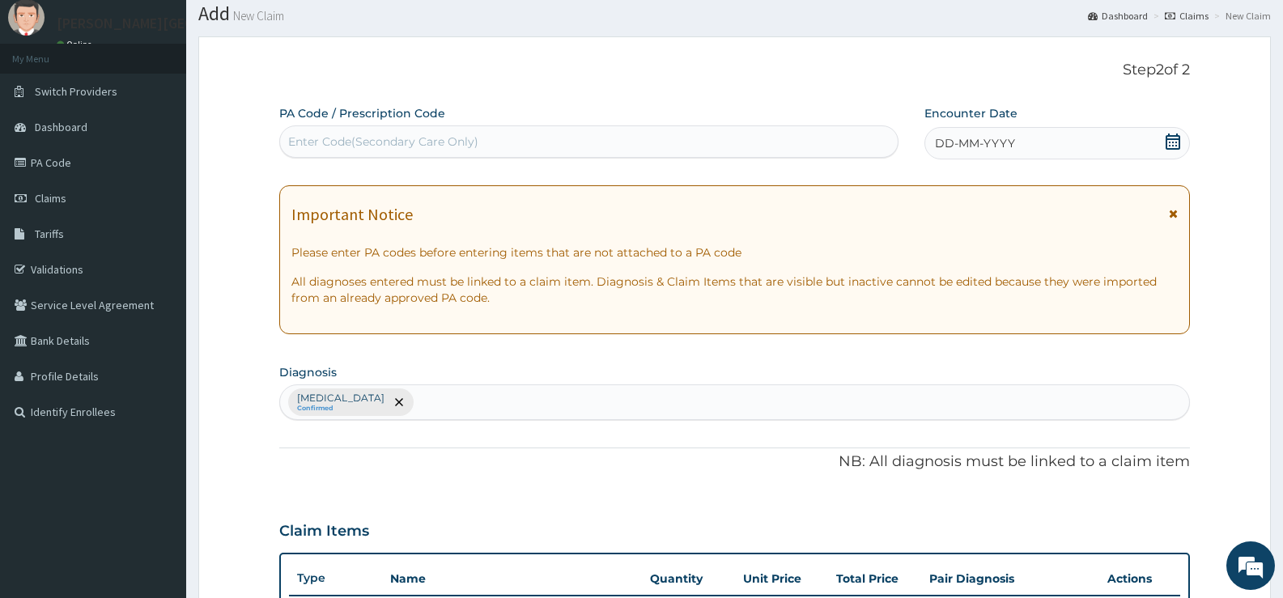
scroll to position [37, 0]
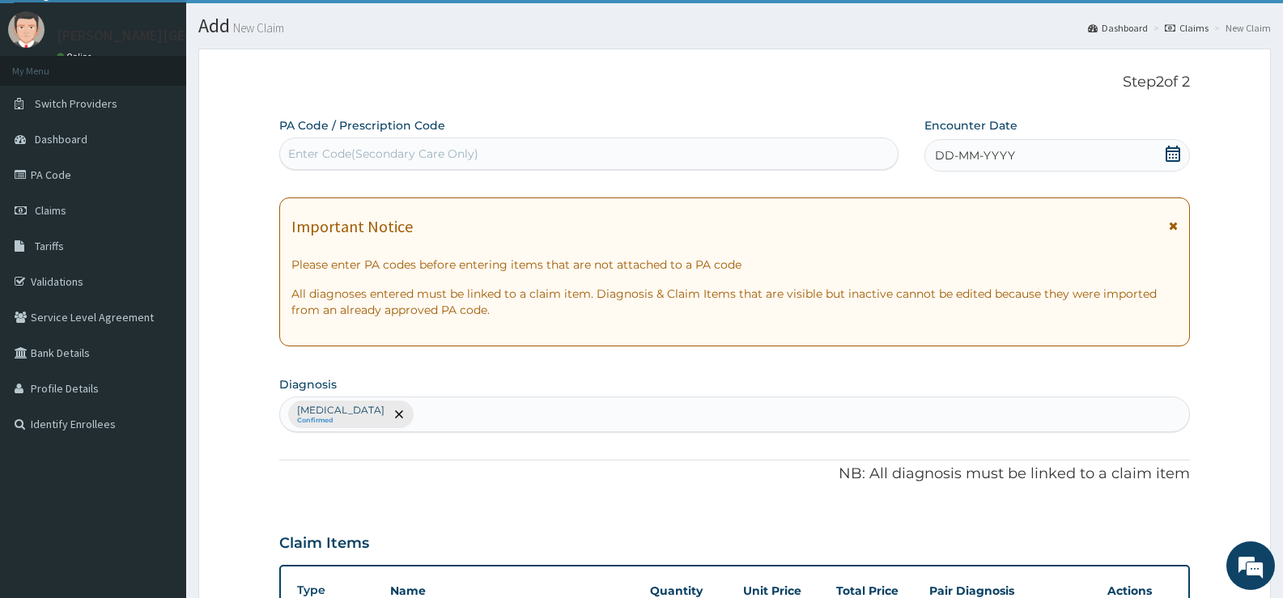
click at [1180, 154] on icon at bounding box center [1172, 154] width 16 height 16
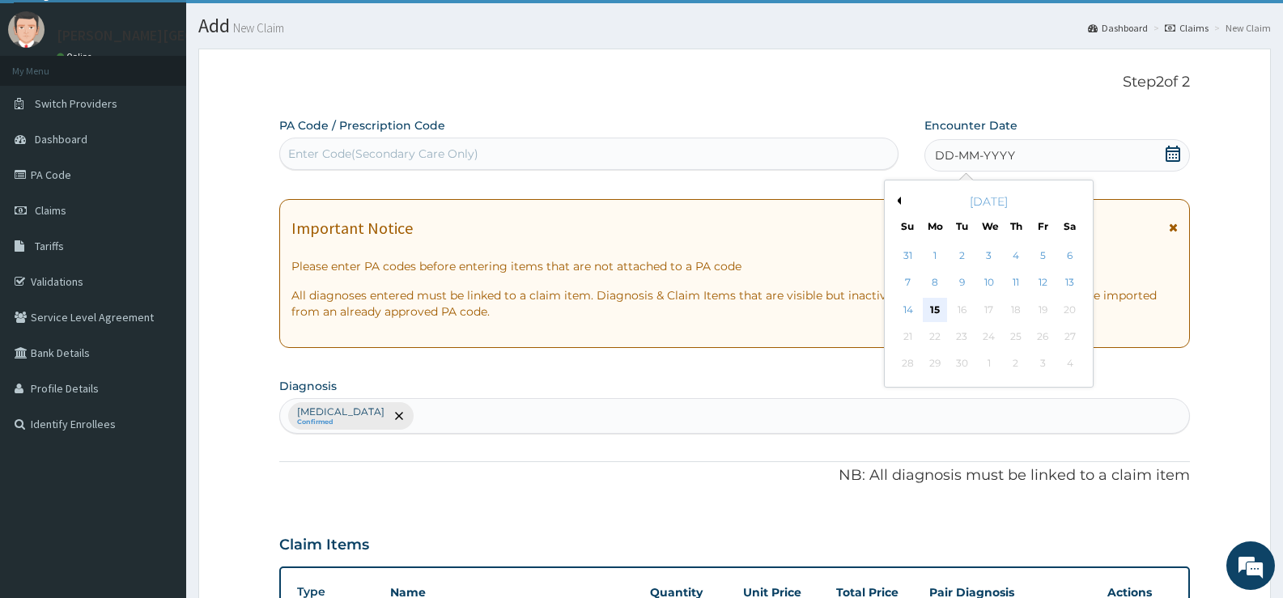
click at [935, 306] on div "15" at bounding box center [935, 310] width 24 height 24
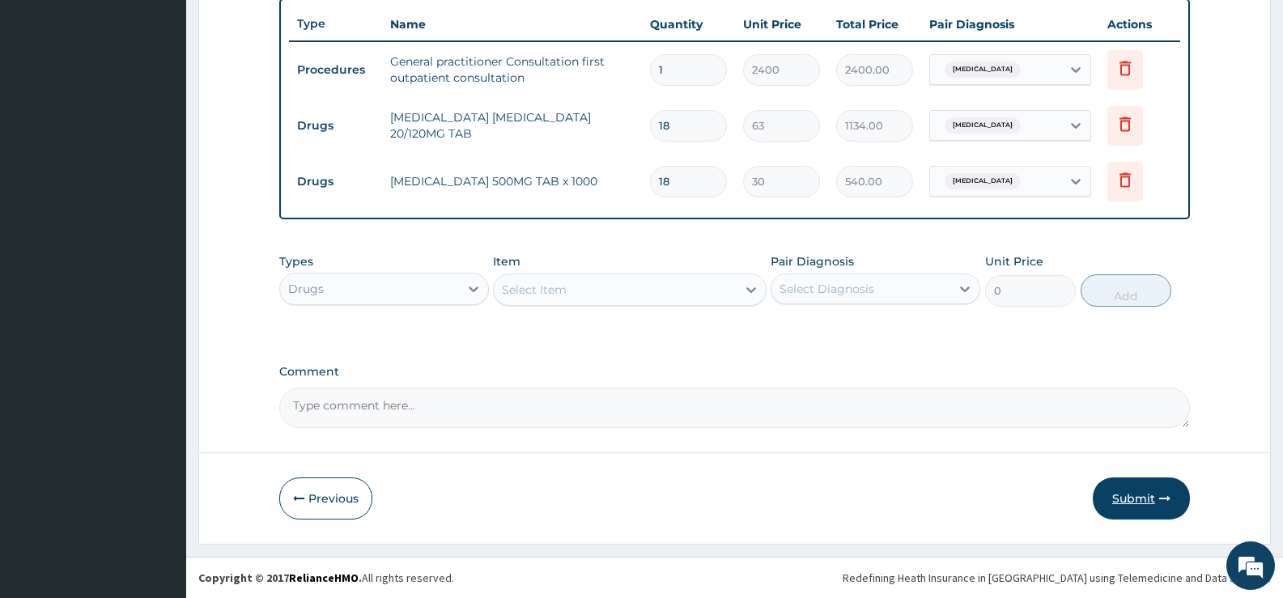
click at [1138, 489] on button "Submit" at bounding box center [1140, 498] width 97 height 42
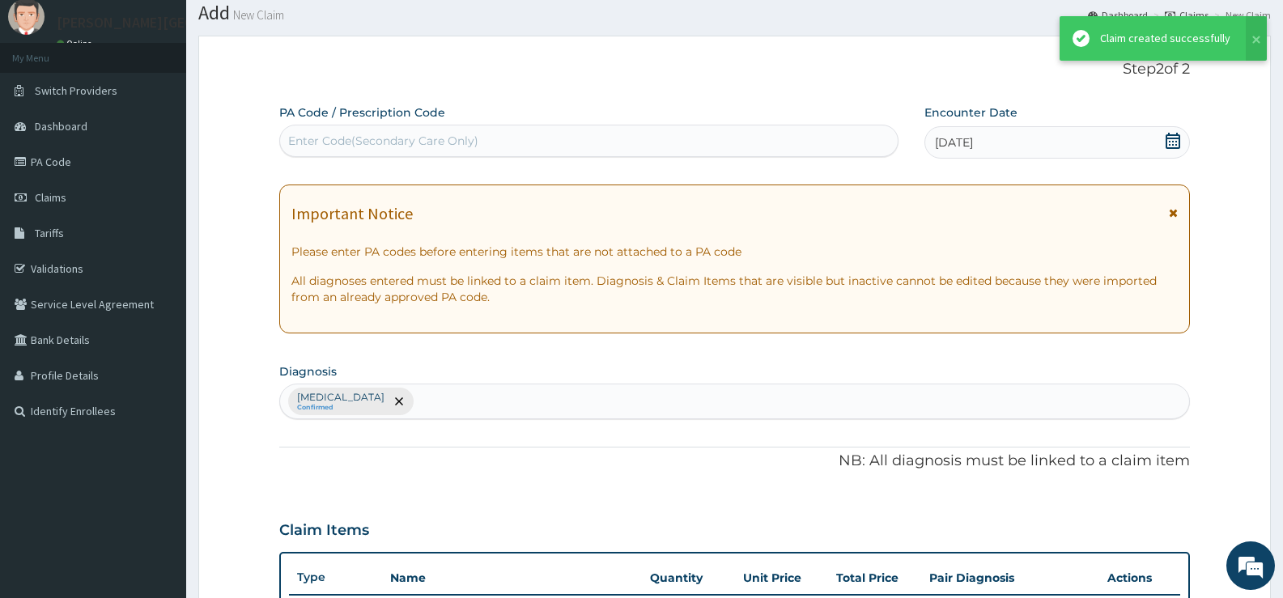
scroll to position [604, 0]
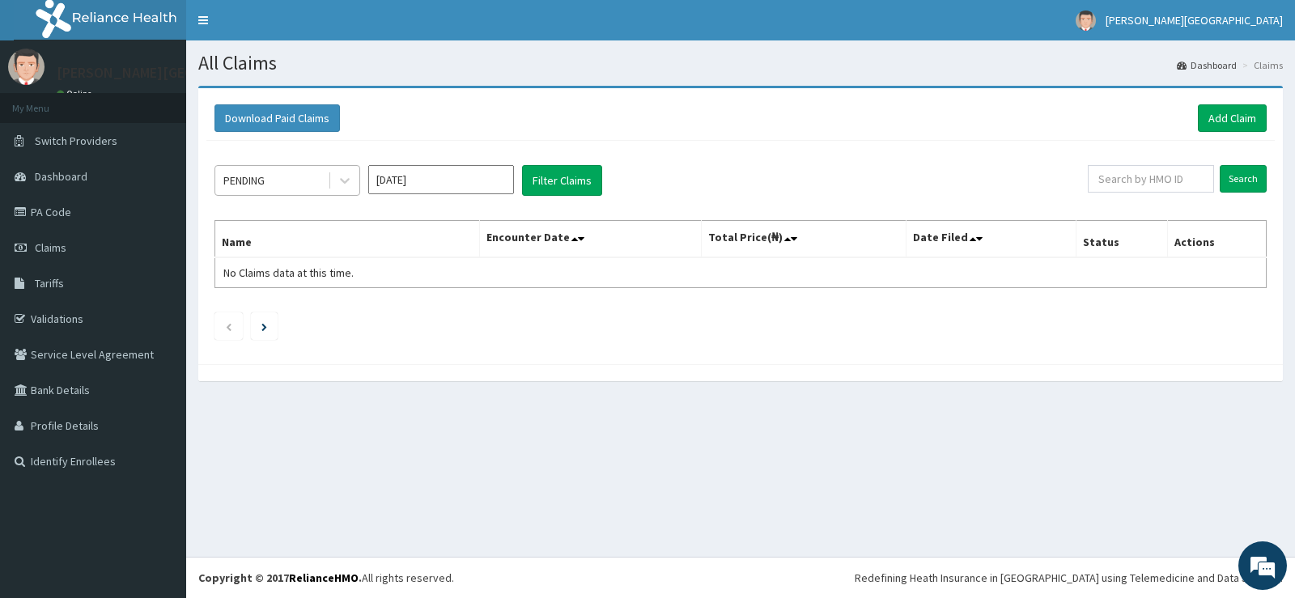
click at [258, 193] on div "PENDING" at bounding box center [271, 181] width 112 height 26
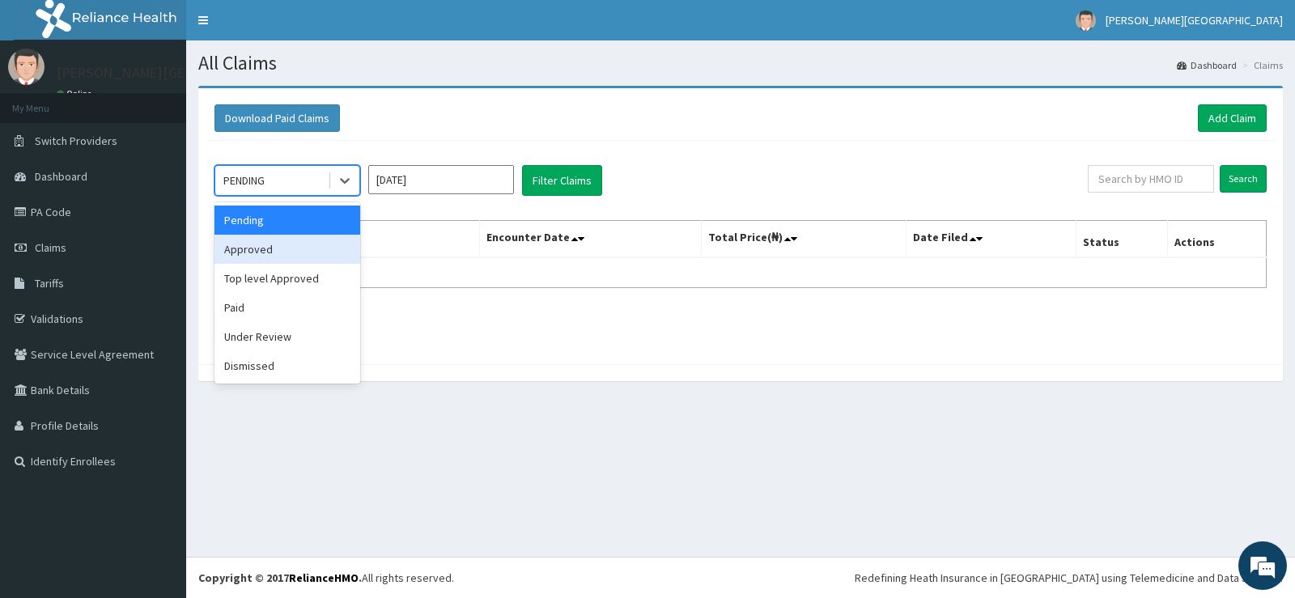
click at [285, 244] on div "Approved" at bounding box center [287, 249] width 146 height 29
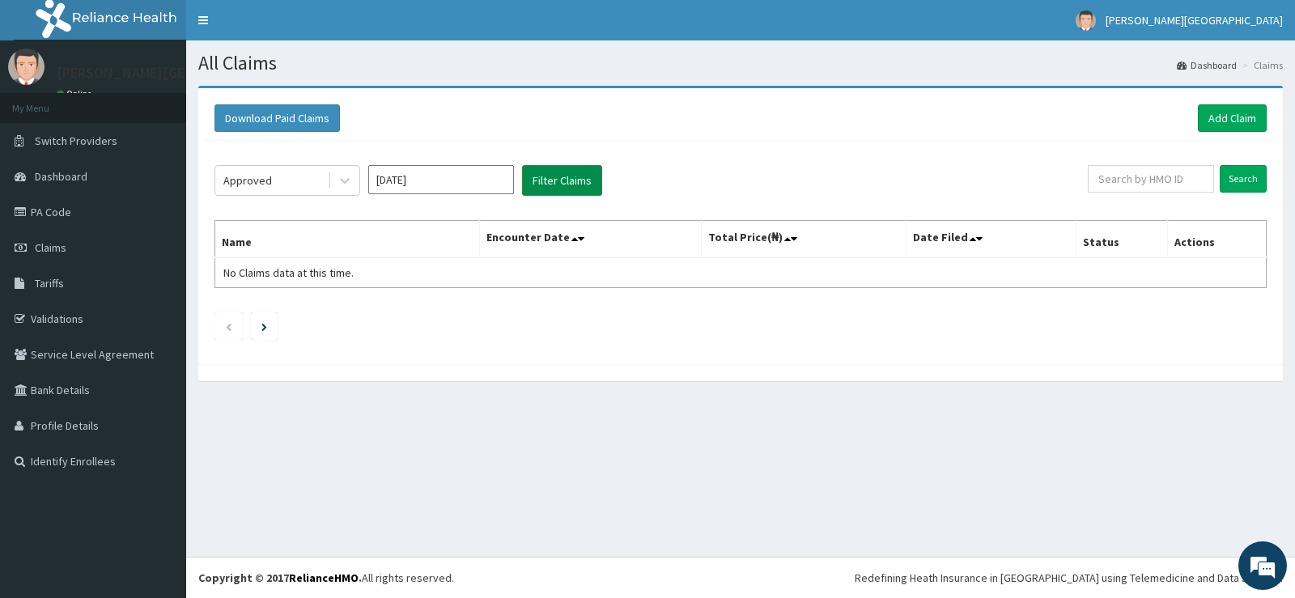
click at [530, 179] on button "Filter Claims" at bounding box center [562, 180] width 80 height 31
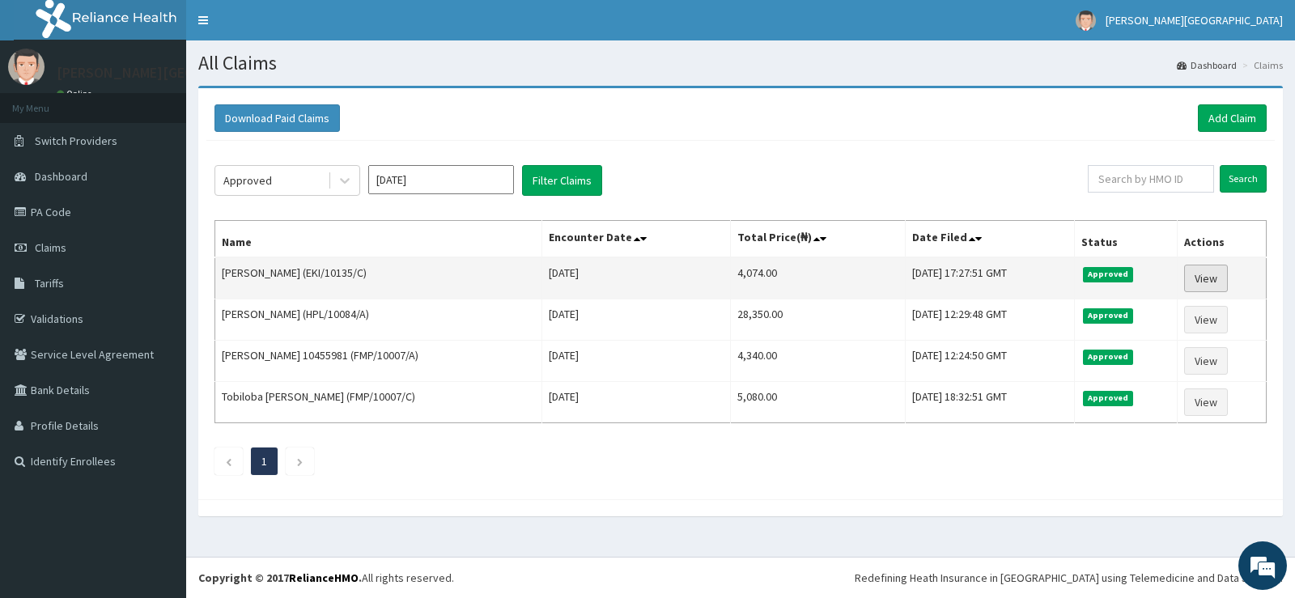
click at [1201, 275] on link "View" at bounding box center [1206, 279] width 44 height 28
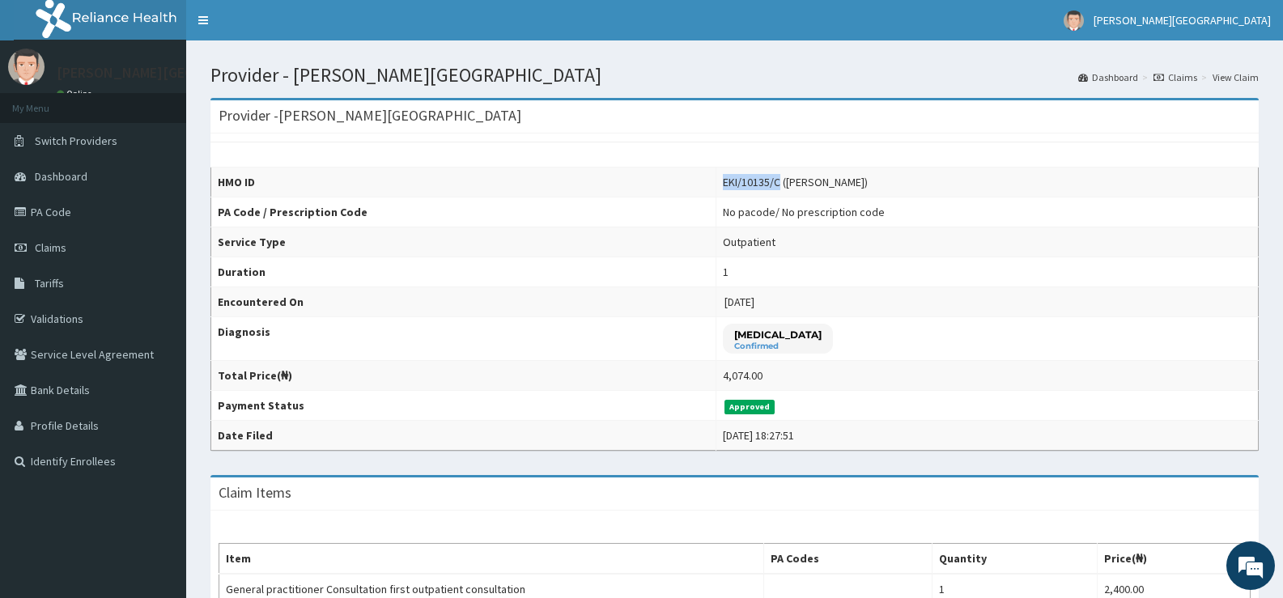
drag, startPoint x: 713, startPoint y: 181, endPoint x: 767, endPoint y: 179, distance: 54.3
click at [767, 179] on div "EKI/10135/C ([PERSON_NAME])" at bounding box center [795, 182] width 145 height 16
copy div "EKI/10135/C"
click at [100, 244] on link "Claims" at bounding box center [93, 248] width 186 height 36
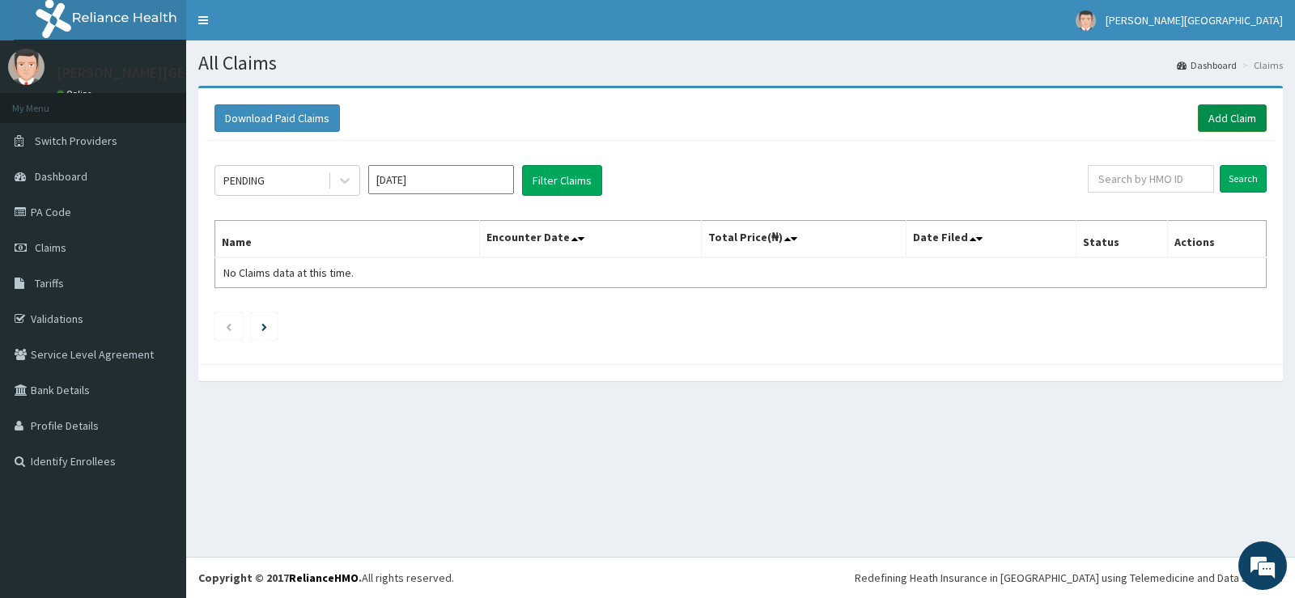
click at [1212, 112] on link "Add Claim" at bounding box center [1232, 118] width 69 height 28
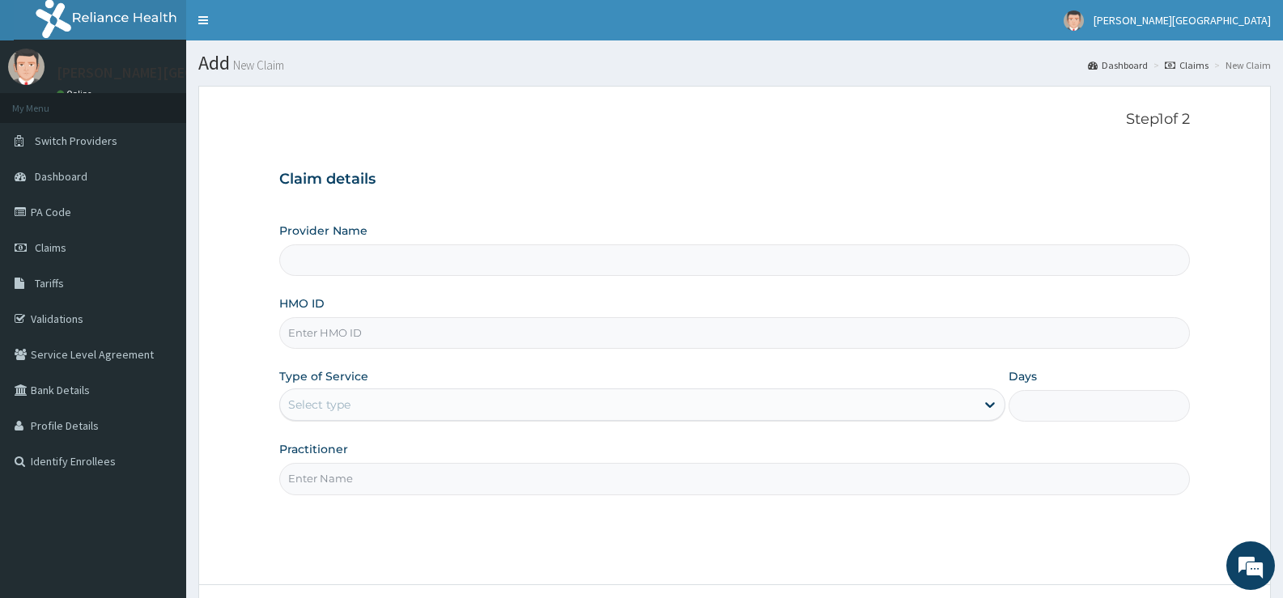
click at [524, 269] on input "Provider Name" at bounding box center [734, 260] width 910 height 32
click at [532, 347] on input "HMO ID" at bounding box center [734, 333] width 910 height 32
paste input "EKI/10135/C"
type input "EKI/10135/C"
type input "[PERSON_NAME][GEOGRAPHIC_DATA]"
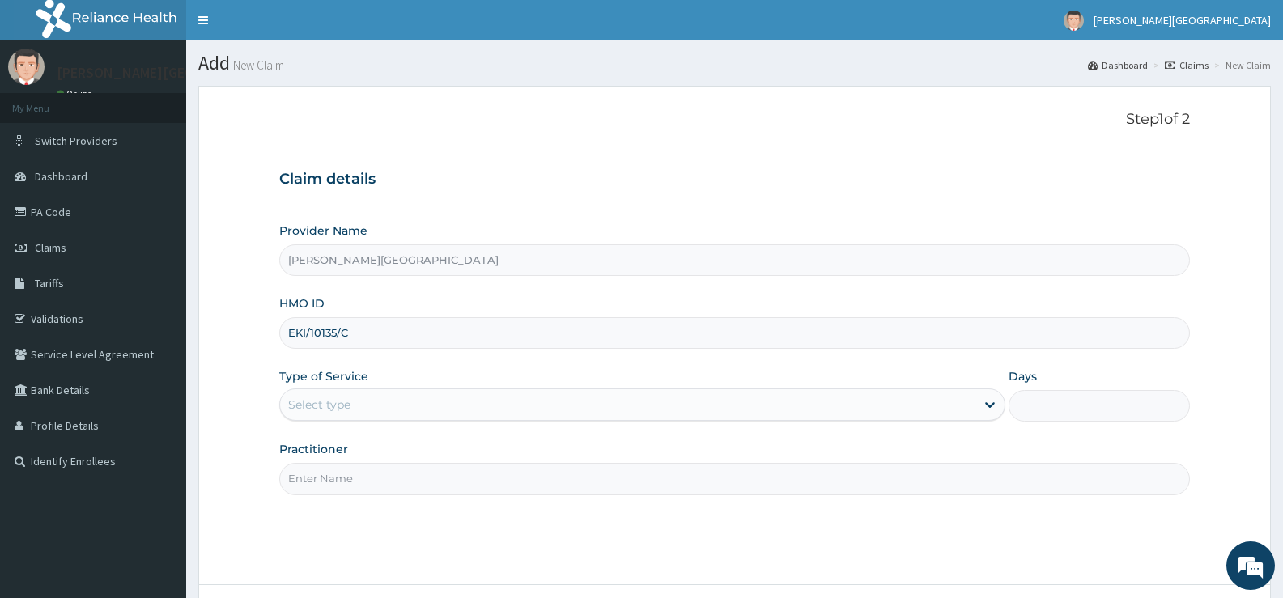
type input "EKI/10135/C"
click at [638, 390] on div "Select type" at bounding box center [641, 404] width 725 height 32
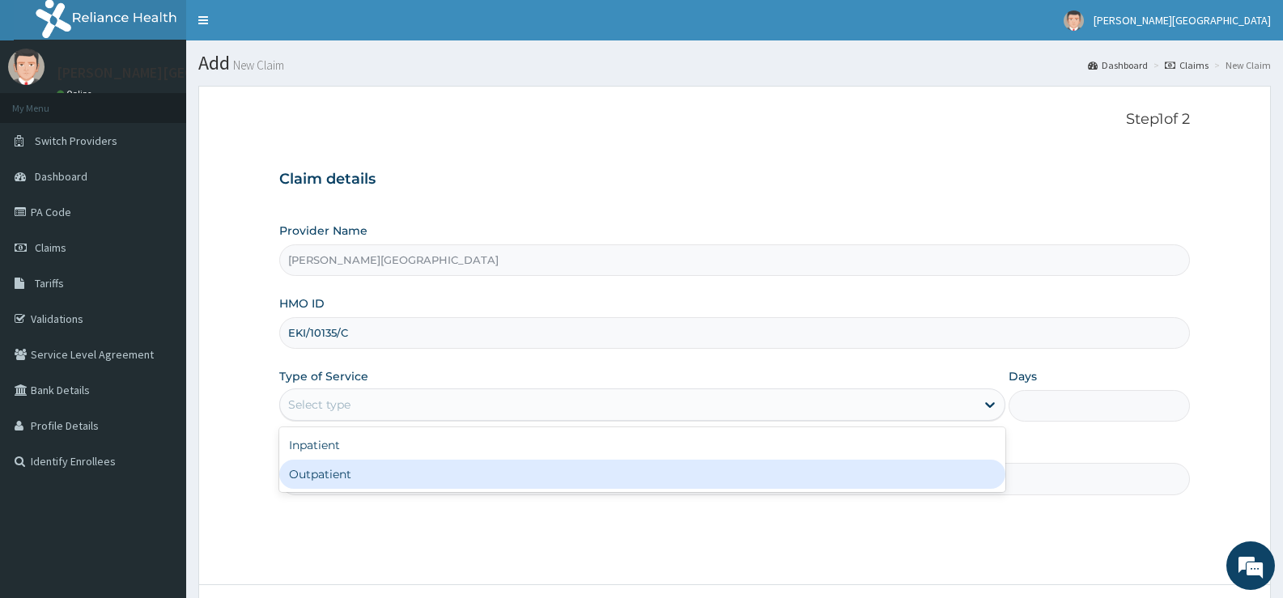
click at [636, 464] on div "Outpatient" at bounding box center [641, 474] width 725 height 29
type input "1"
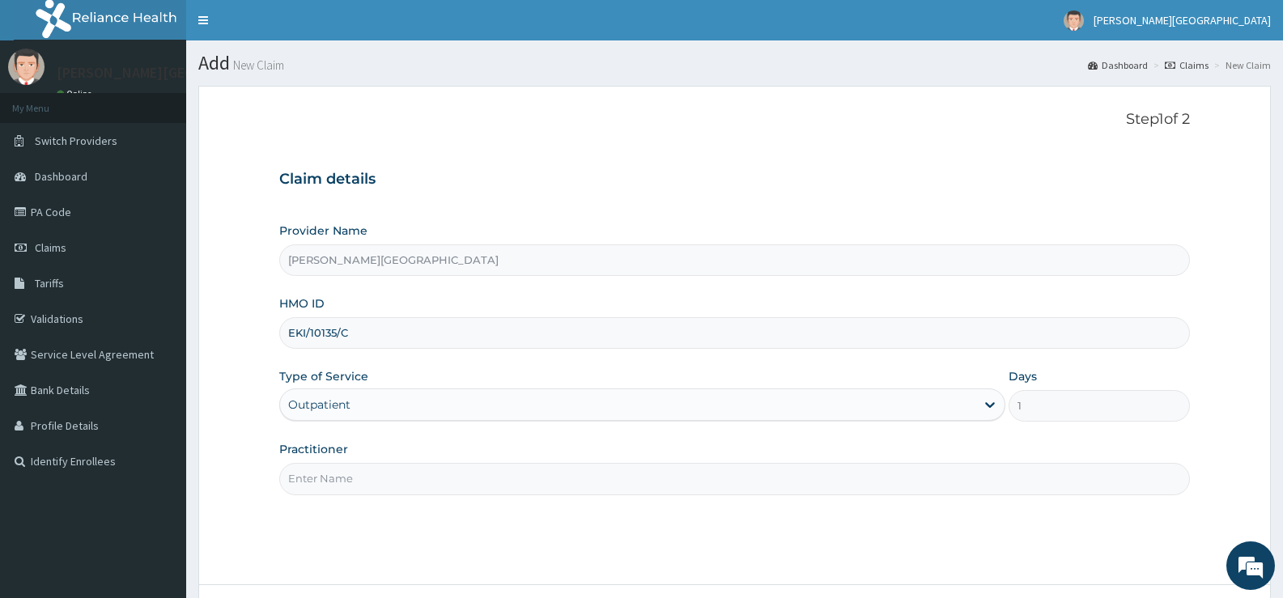
click at [647, 464] on input "Practitioner" at bounding box center [734, 479] width 910 height 32
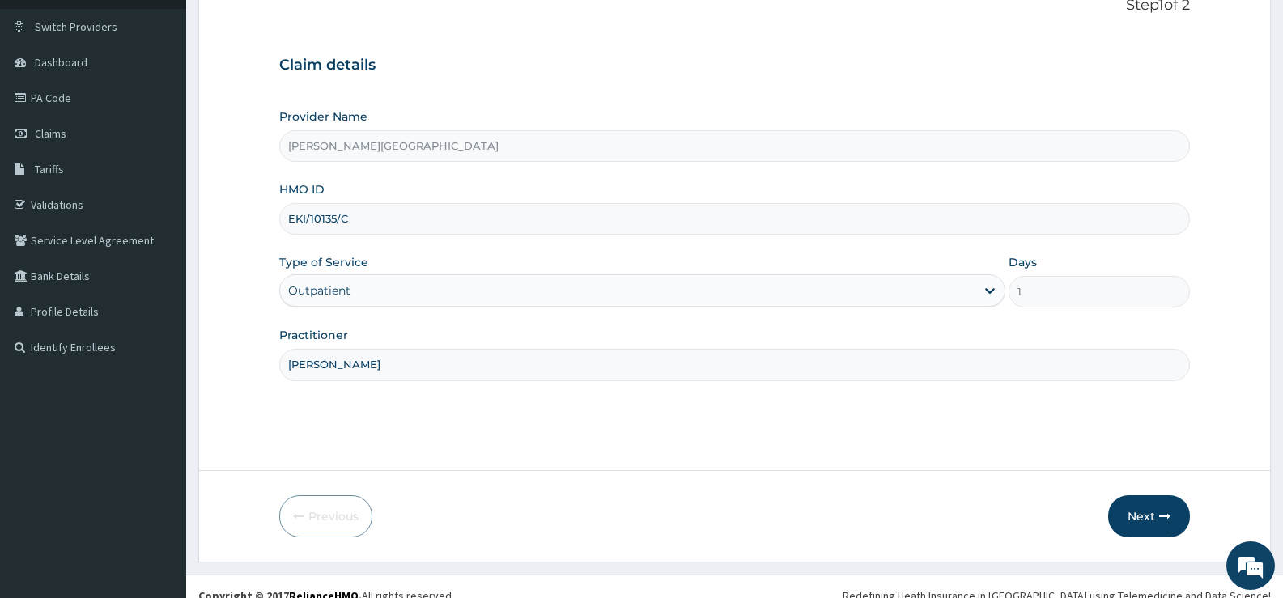
scroll to position [132, 0]
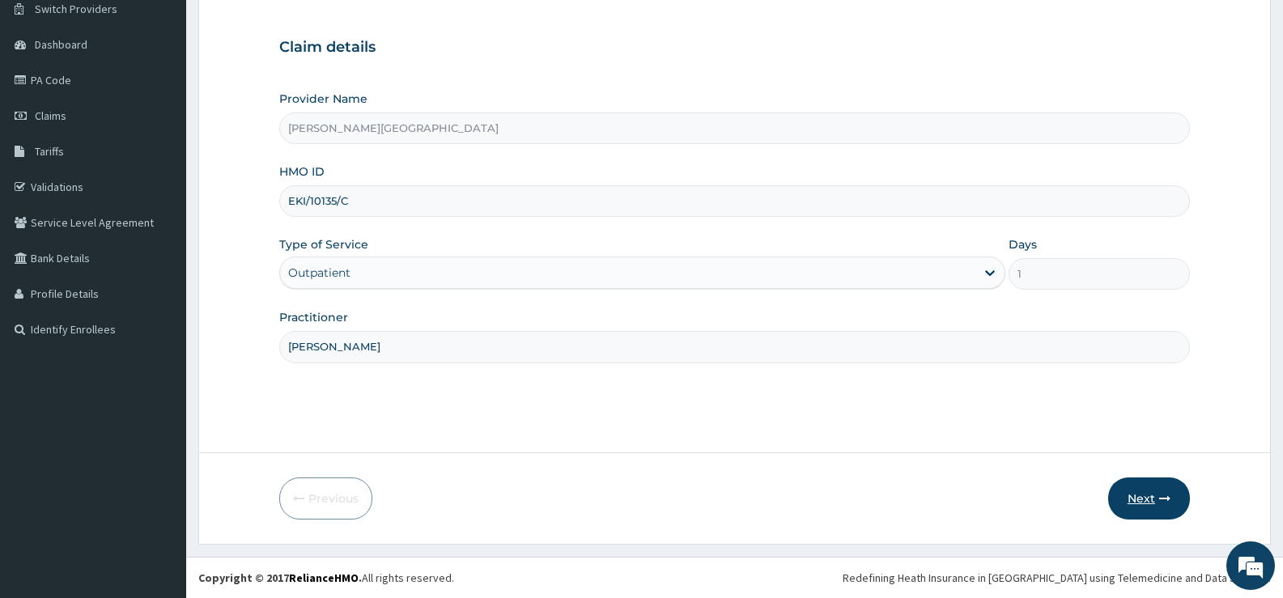
type input "DR TADE"
click at [1126, 500] on button "Next" at bounding box center [1149, 498] width 82 height 42
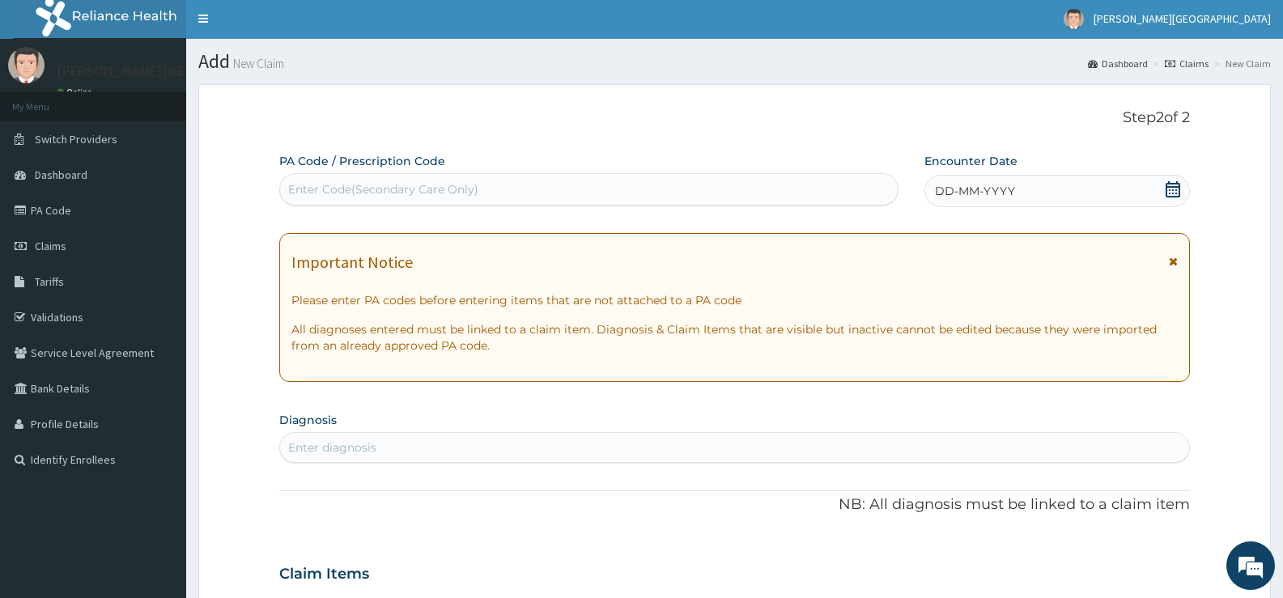
scroll to position [0, 0]
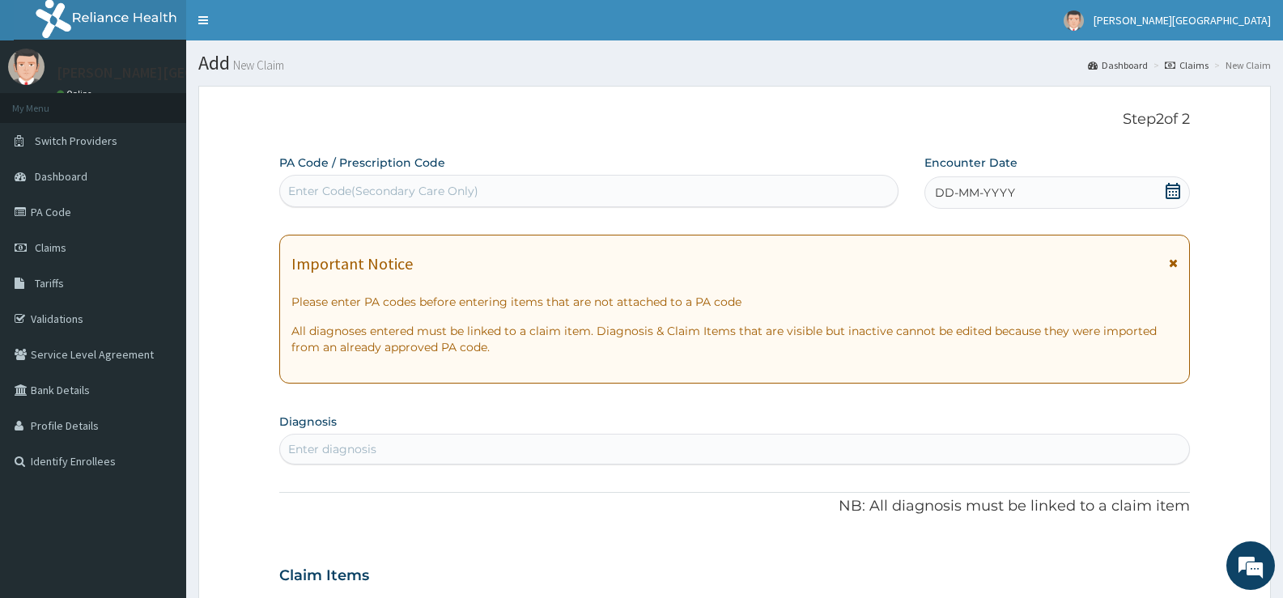
click at [1170, 189] on icon at bounding box center [1172, 191] width 16 height 16
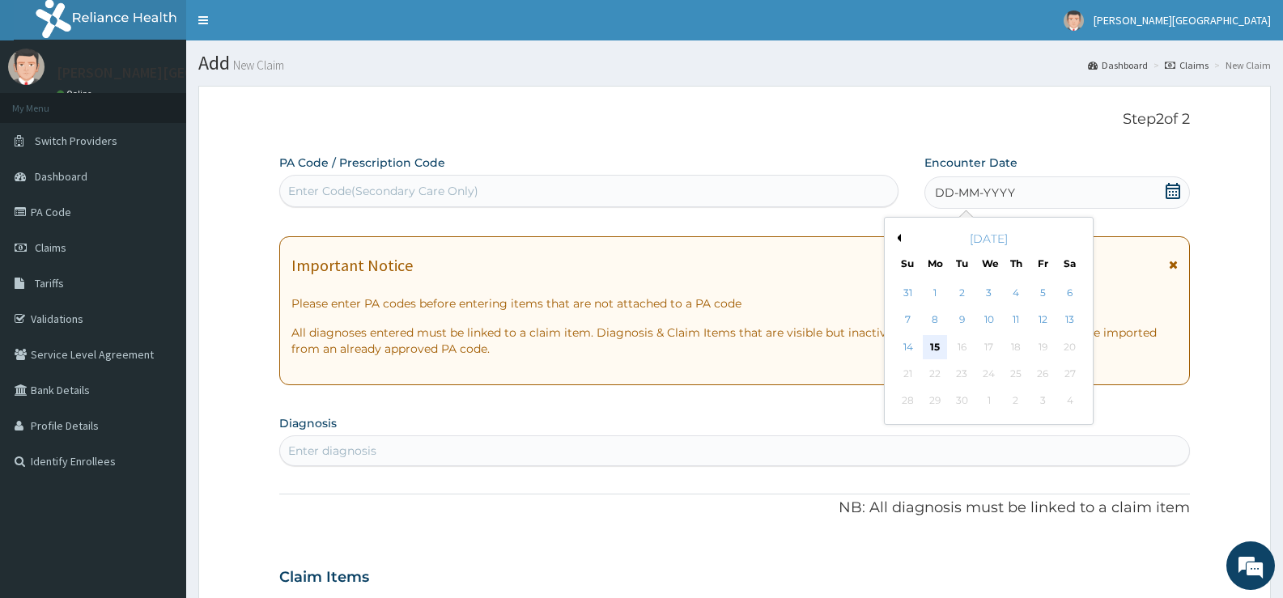
click at [938, 347] on div "15" at bounding box center [935, 347] width 24 height 24
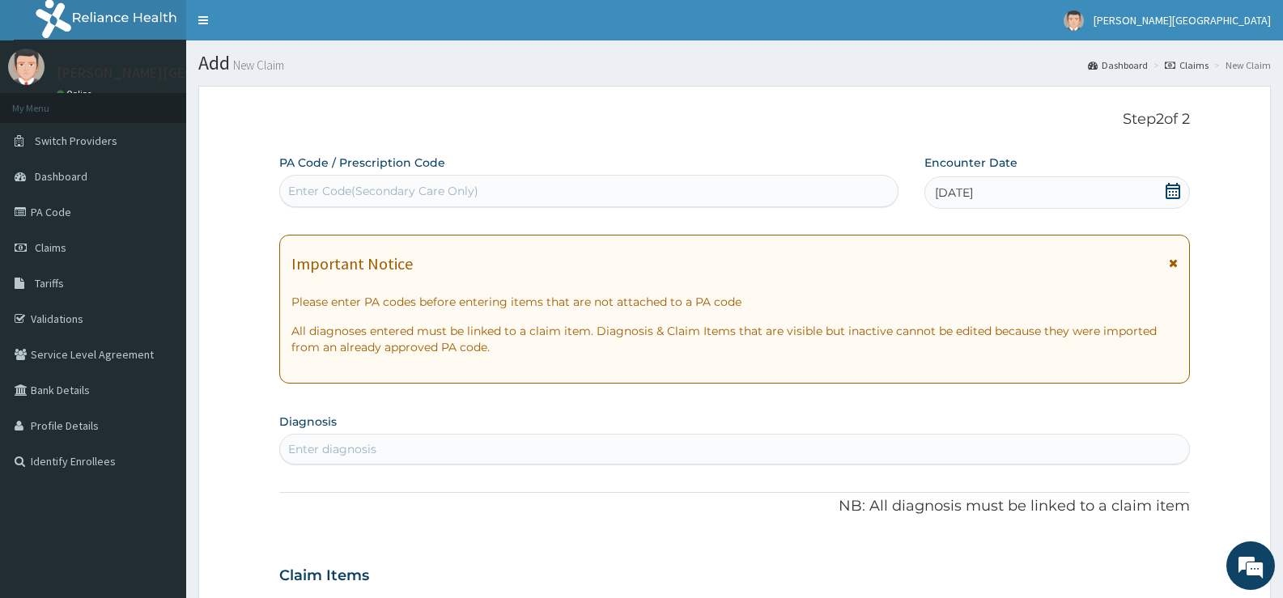
click at [581, 198] on div "Enter Code(Secondary Care Only)" at bounding box center [588, 191] width 617 height 26
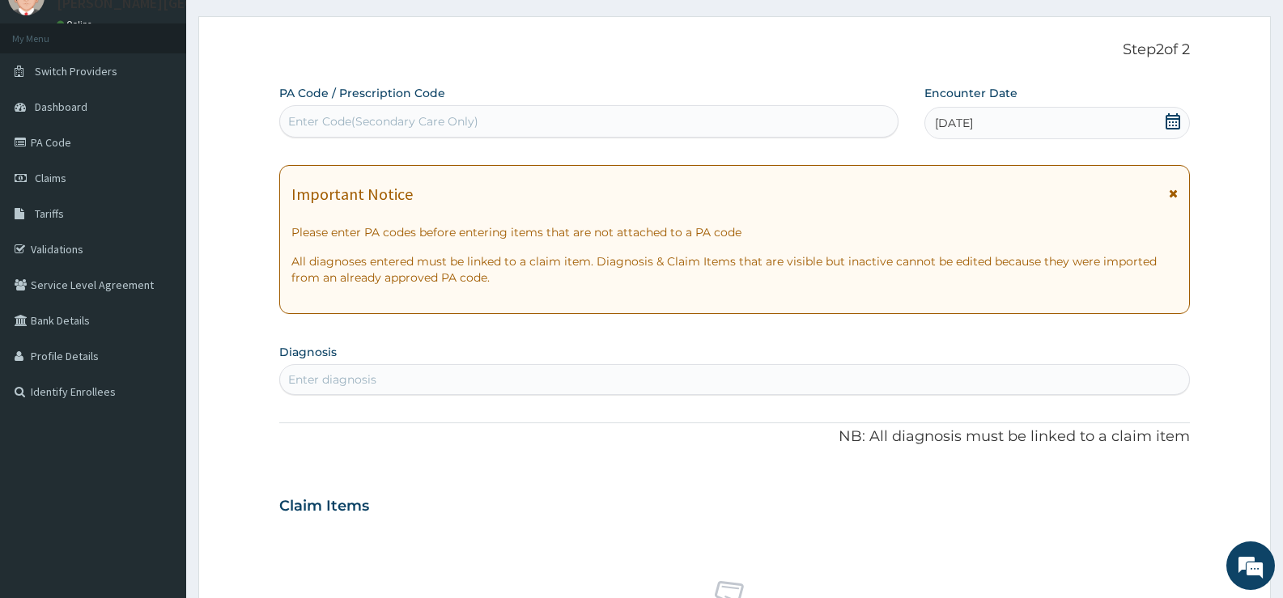
scroll to position [162, 0]
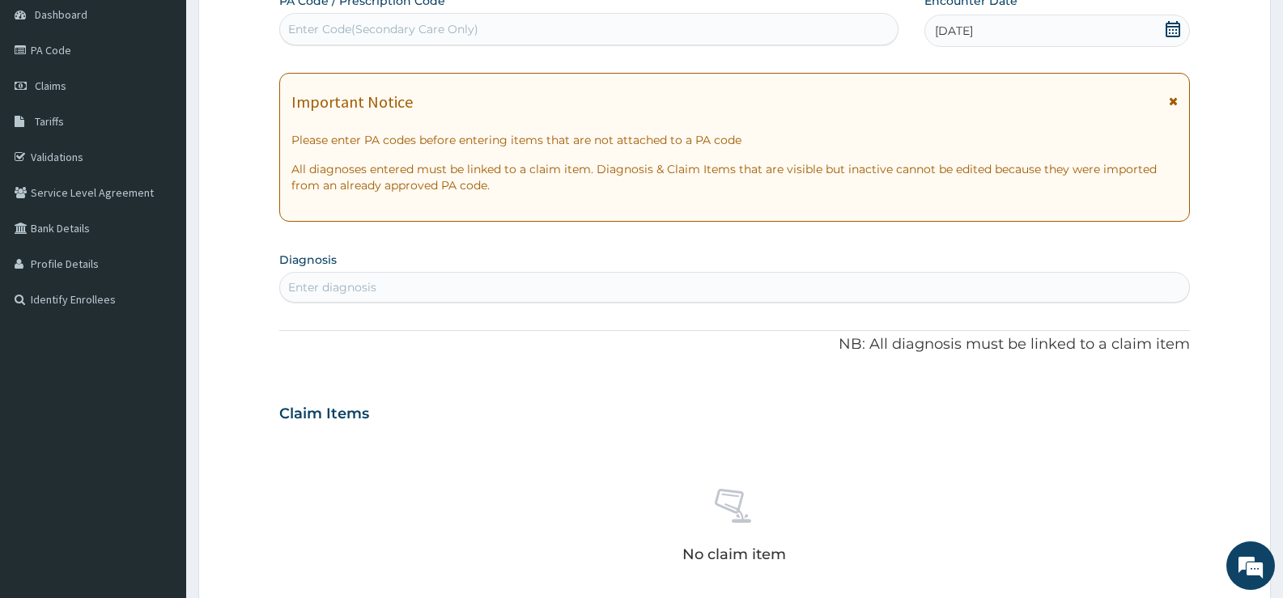
click at [548, 294] on div "Enter diagnosis" at bounding box center [734, 287] width 909 height 26
type input "MALARIA"
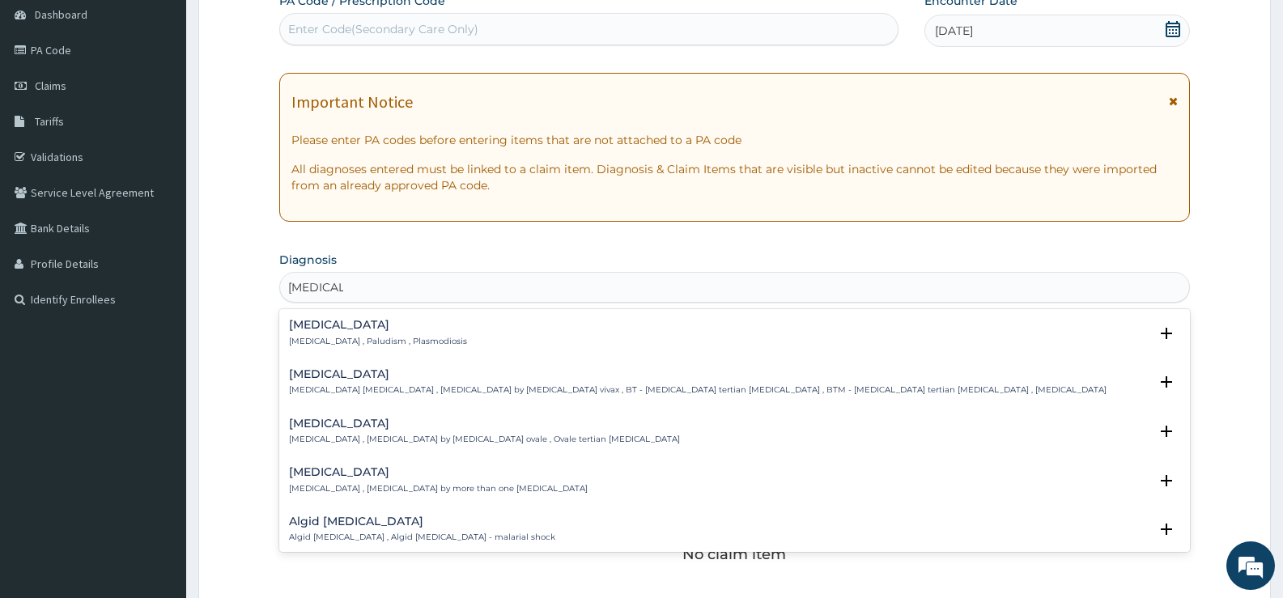
click at [487, 321] on div "Malaria Malaria , Paludism , Plasmodiosis" at bounding box center [734, 333] width 891 height 28
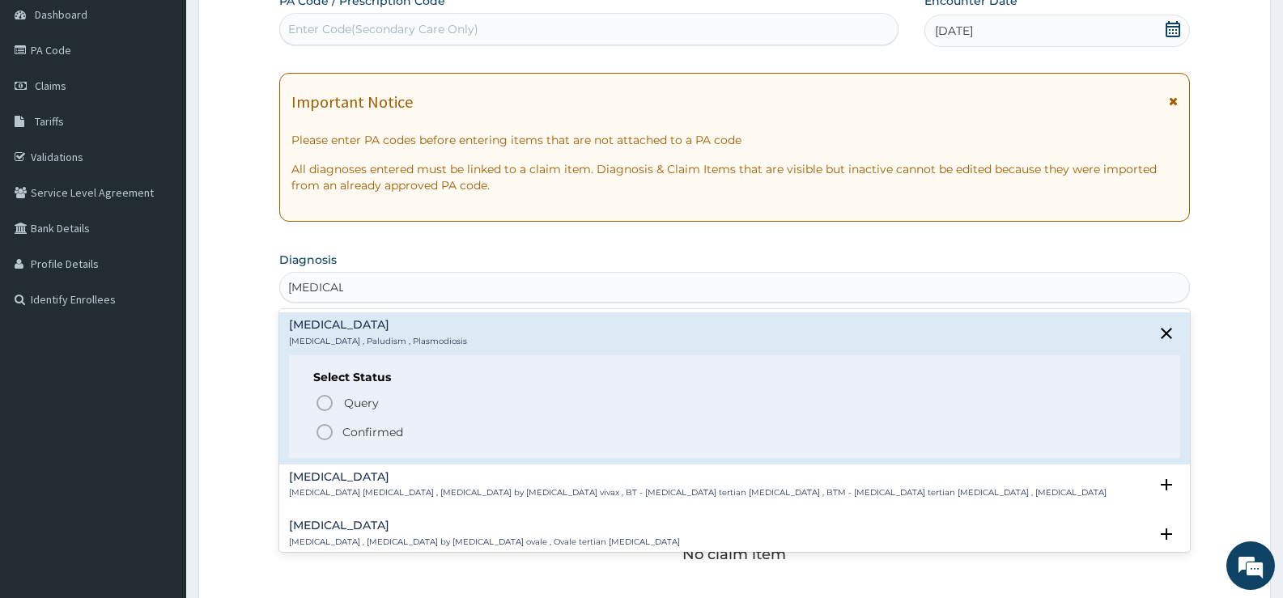
click at [340, 435] on span "Confirmed" at bounding box center [735, 431] width 841 height 19
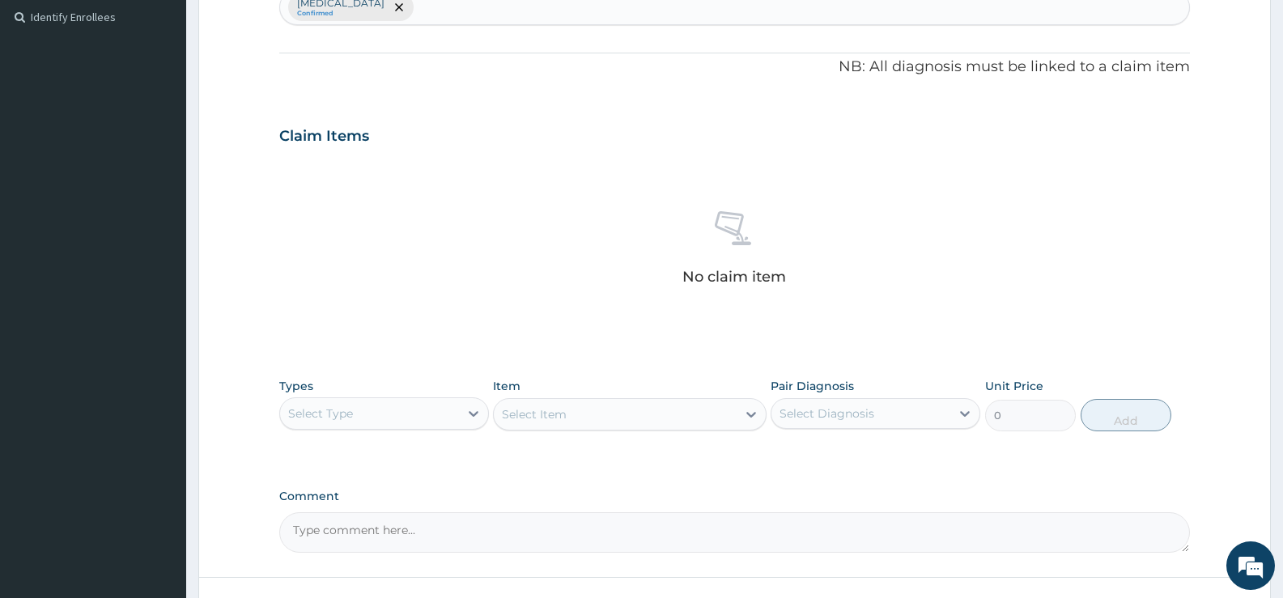
scroll to position [486, 0]
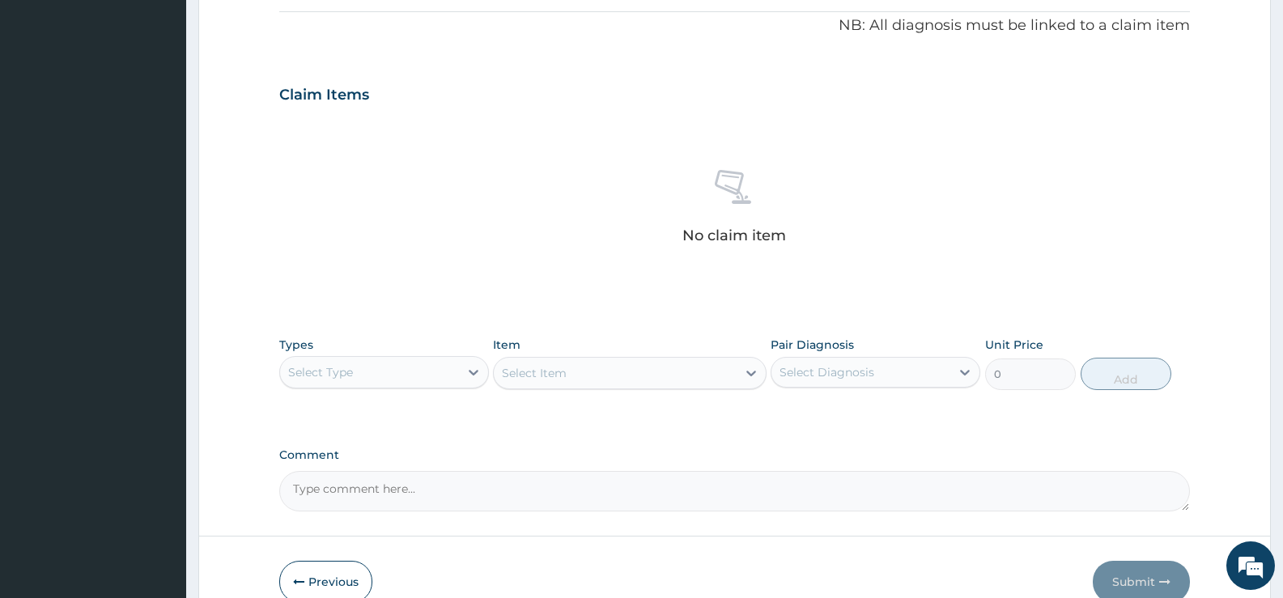
click at [428, 377] on div "Select Type" at bounding box center [369, 372] width 179 height 26
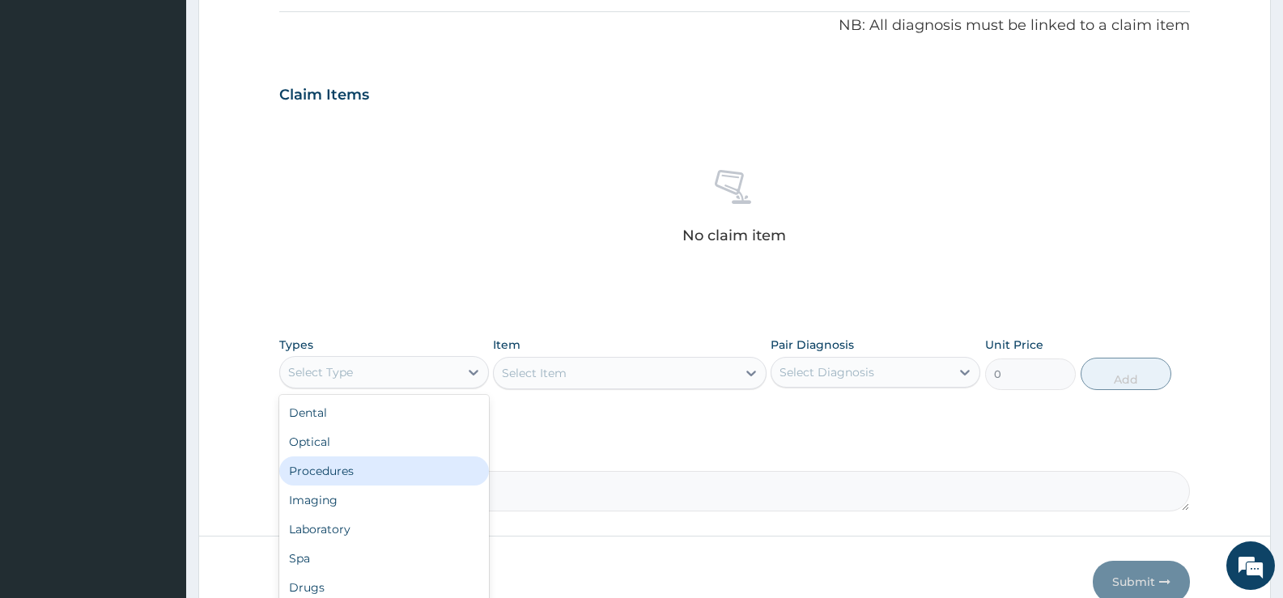
click at [408, 464] on div "Procedures" at bounding box center [384, 470] width 210 height 29
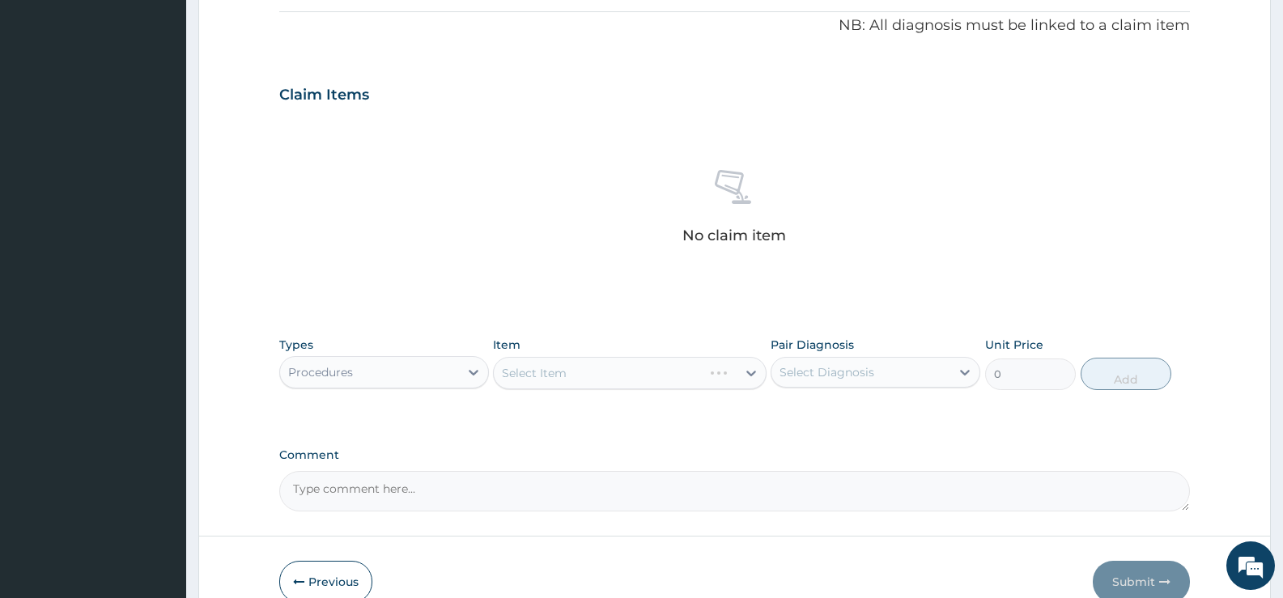
click at [630, 381] on div "Select Item" at bounding box center [629, 373] width 273 height 32
click at [631, 374] on div "Select Item" at bounding box center [629, 373] width 273 height 32
click at [633, 368] on div "Select Item" at bounding box center [629, 373] width 273 height 32
click at [654, 364] on div "Select Item" at bounding box center [615, 373] width 242 height 26
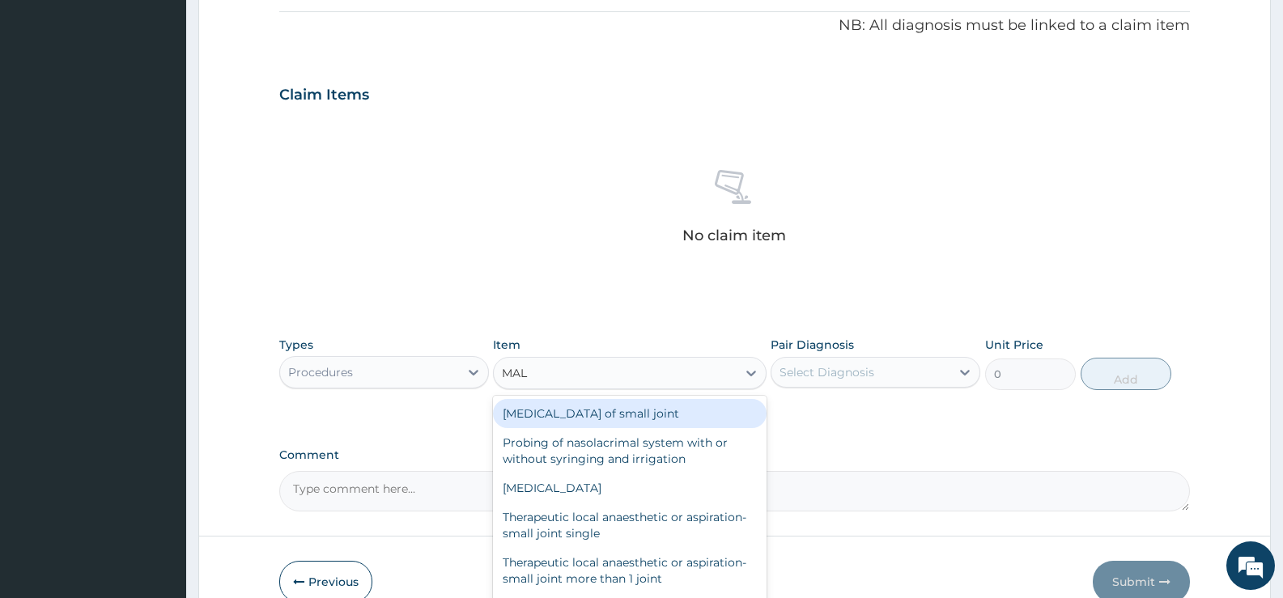
type input "MALA"
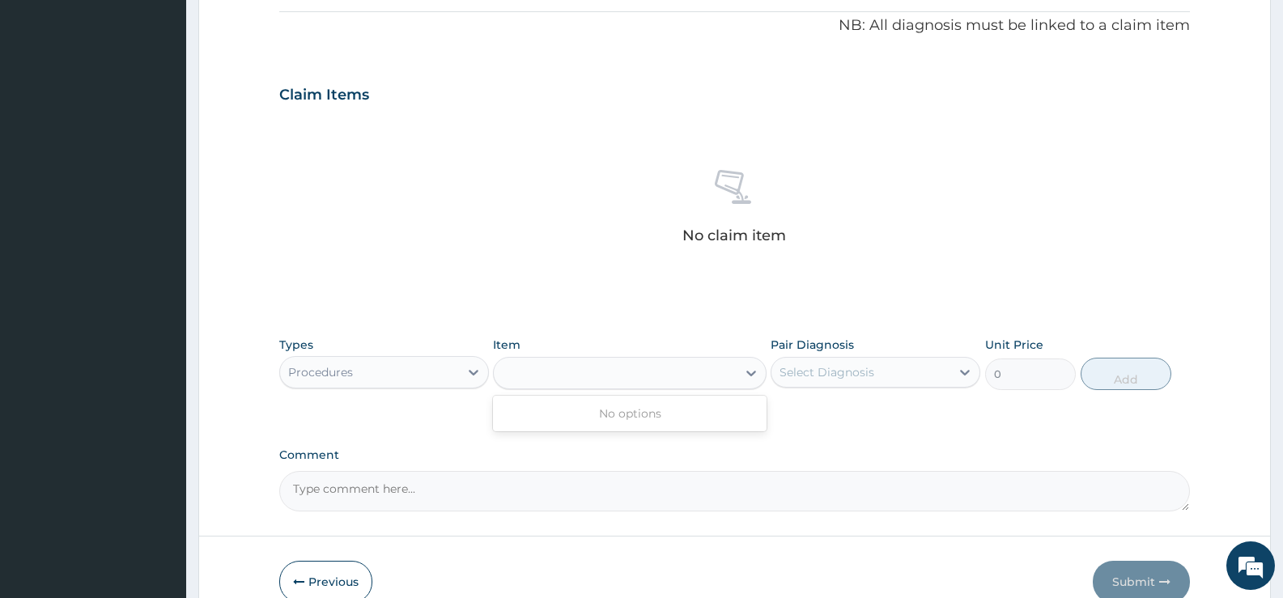
click at [582, 375] on div "MALA" at bounding box center [615, 373] width 242 height 26
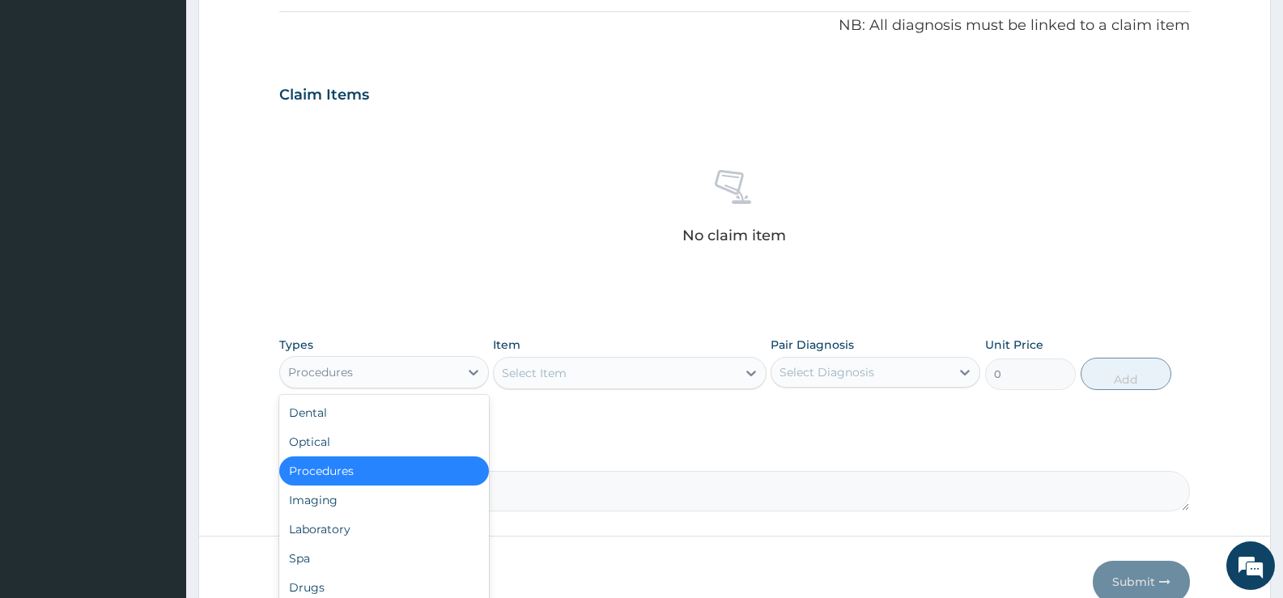
click at [406, 379] on div "Procedures" at bounding box center [369, 372] width 179 height 26
click at [422, 517] on div "Laboratory" at bounding box center [384, 529] width 210 height 29
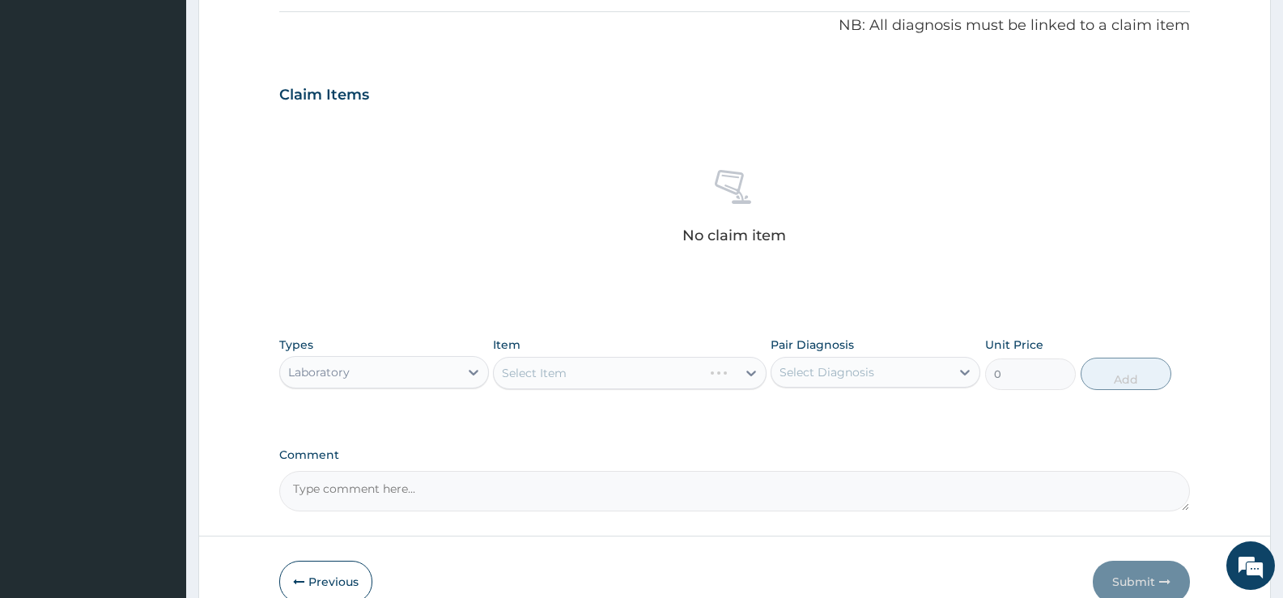
click at [545, 378] on div "Select Item" at bounding box center [629, 373] width 273 height 32
click at [583, 374] on div "Select Item" at bounding box center [615, 373] width 242 height 26
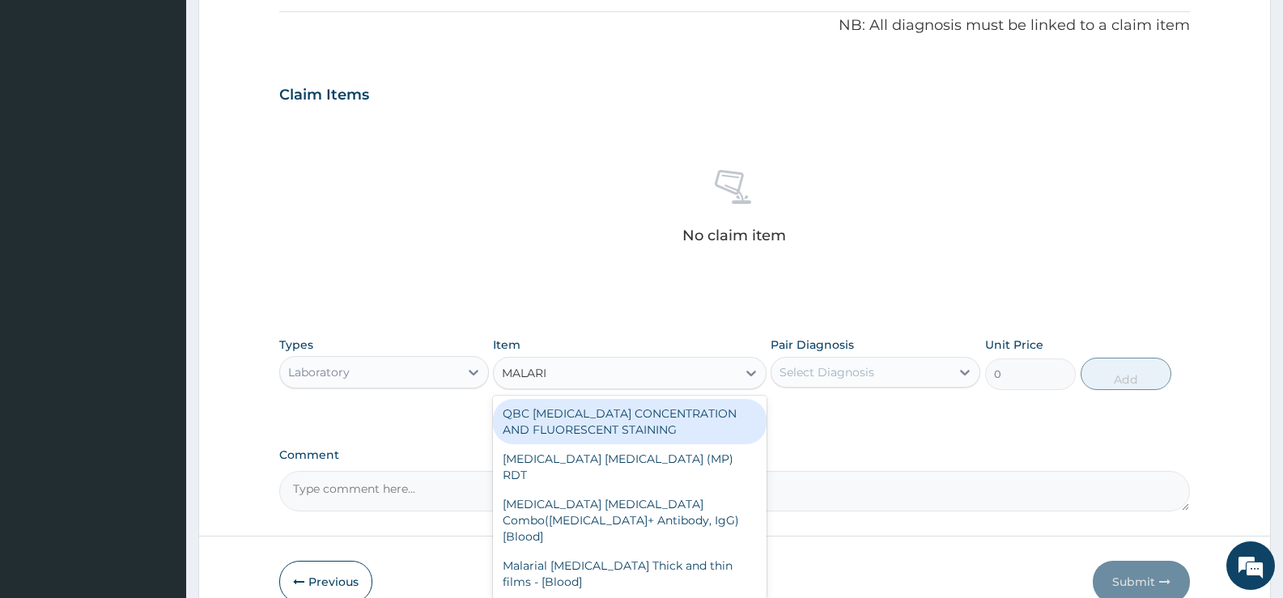
type input "MALARIA"
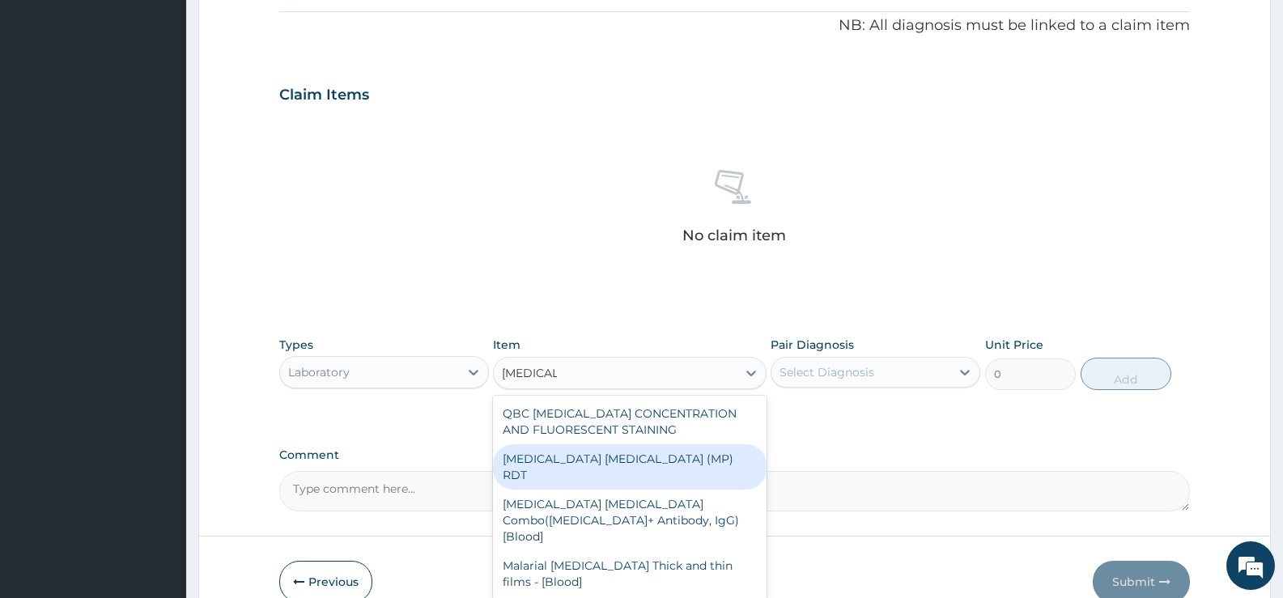
click at [613, 469] on div "MALARIA PARASITE (MP) RDT" at bounding box center [629, 466] width 273 height 45
type input "1500"
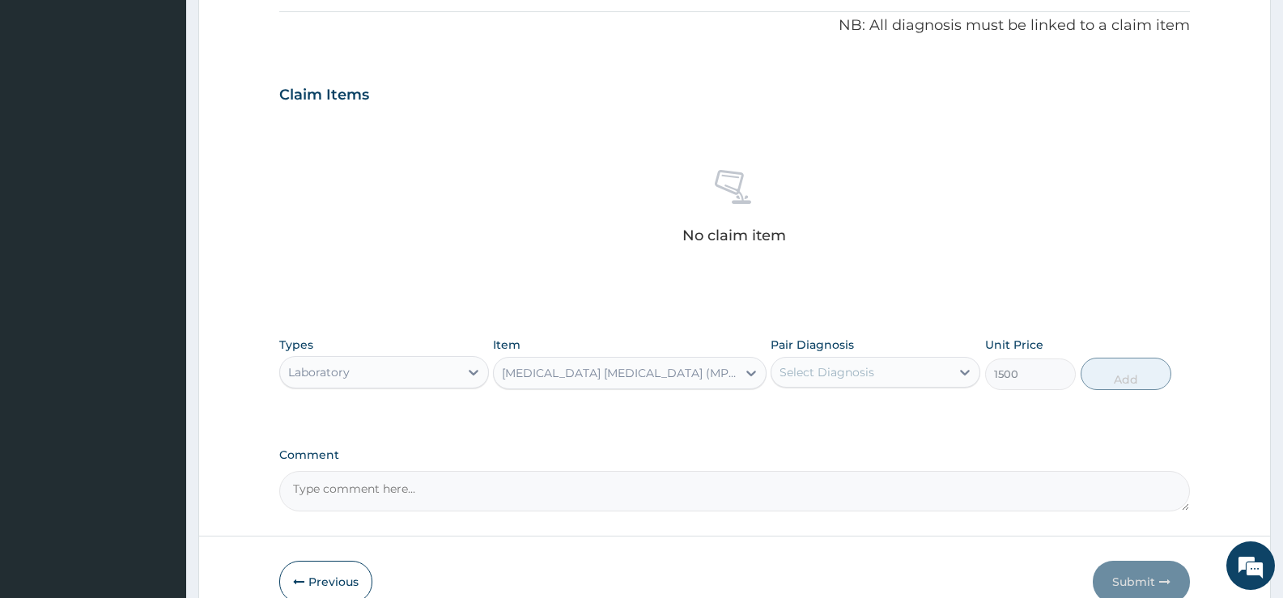
click at [821, 371] on div "Select Diagnosis" at bounding box center [826, 372] width 95 height 16
click at [822, 413] on label "Malaria" at bounding box center [847, 412] width 100 height 16
checkbox input "true"
click at [1113, 368] on button "Add" at bounding box center [1125, 374] width 91 height 32
type input "0"
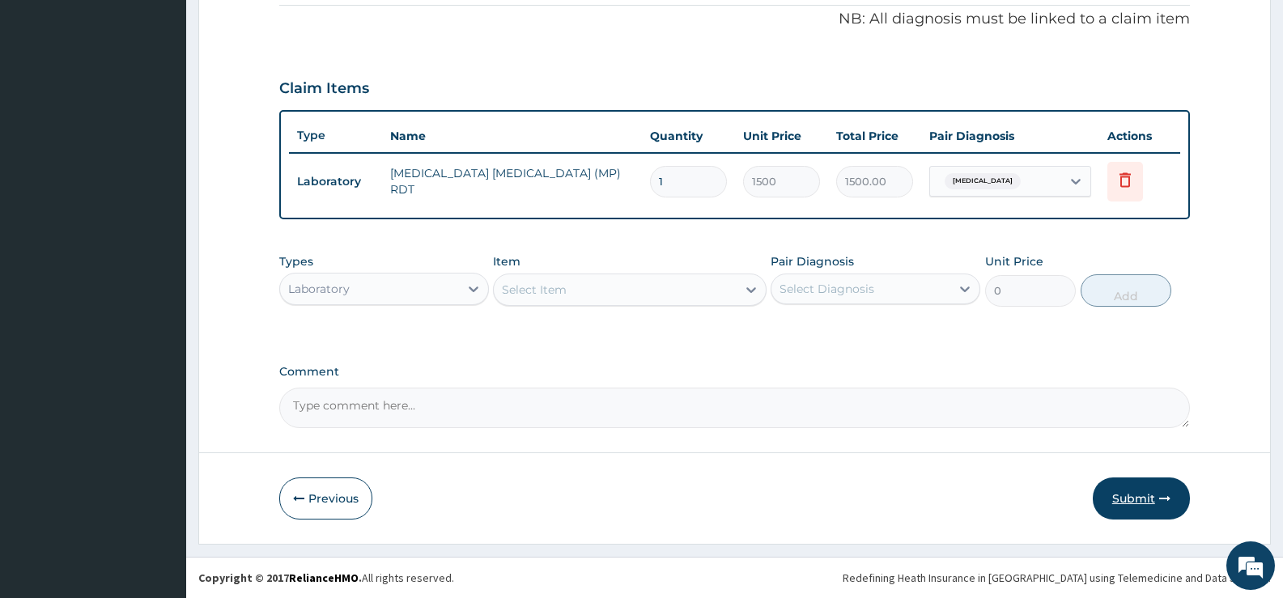
click at [1137, 481] on button "Submit" at bounding box center [1140, 498] width 97 height 42
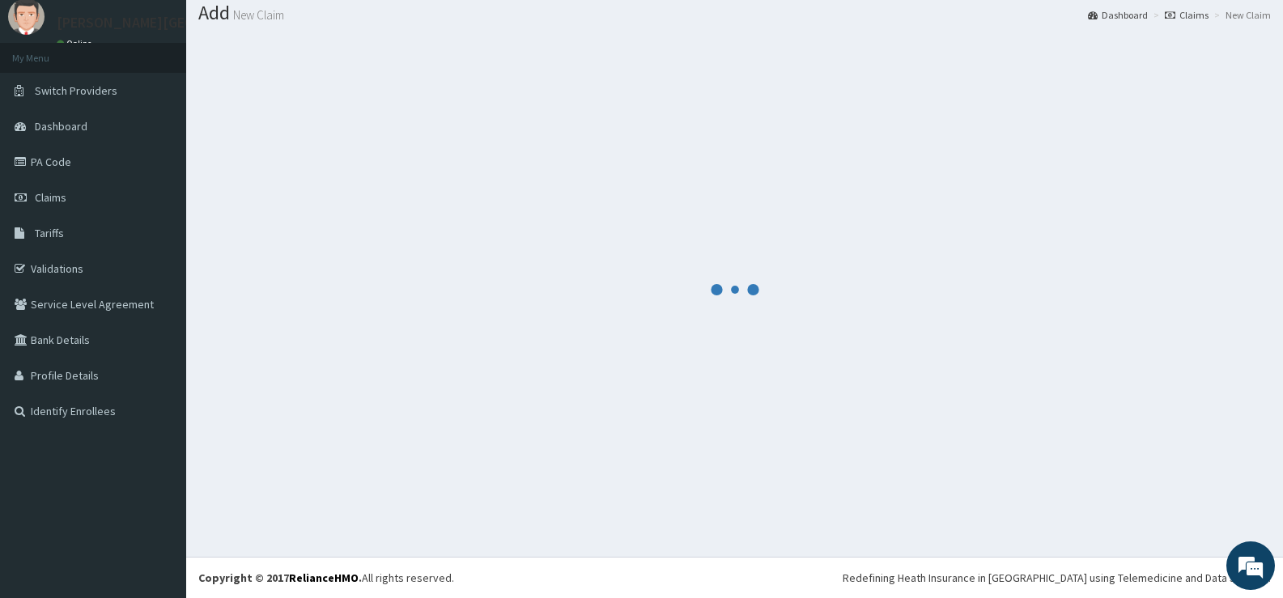
scroll to position [492, 0]
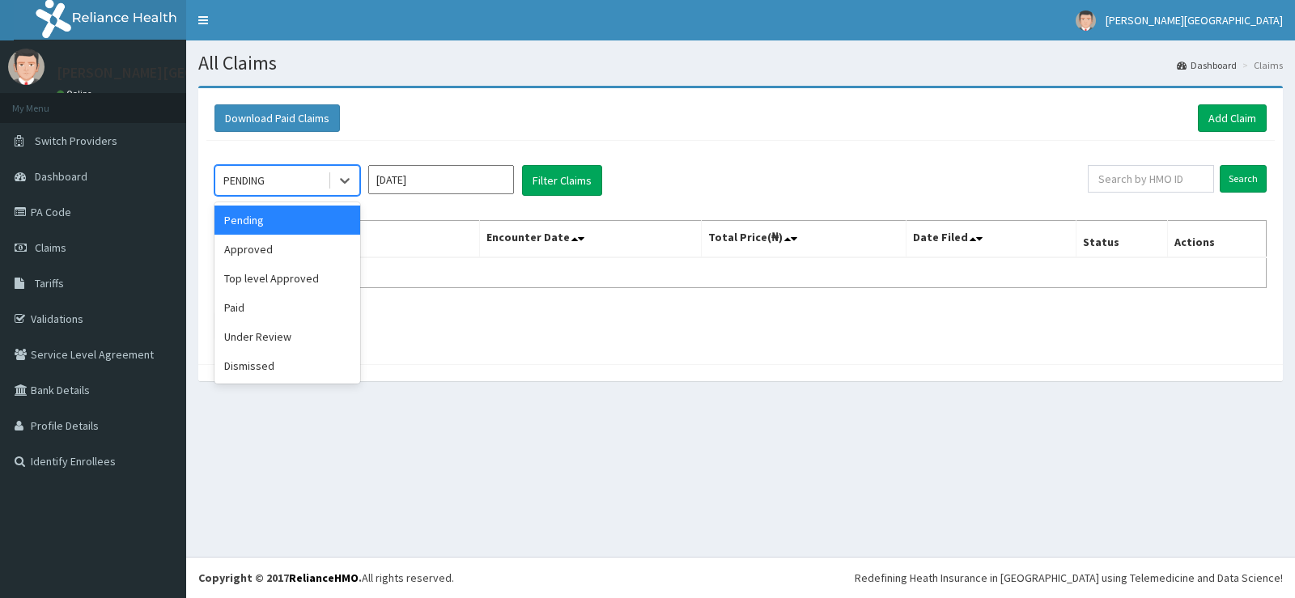
click at [322, 180] on div "PENDING" at bounding box center [271, 181] width 112 height 26
click at [320, 251] on div "Approved" at bounding box center [287, 249] width 146 height 29
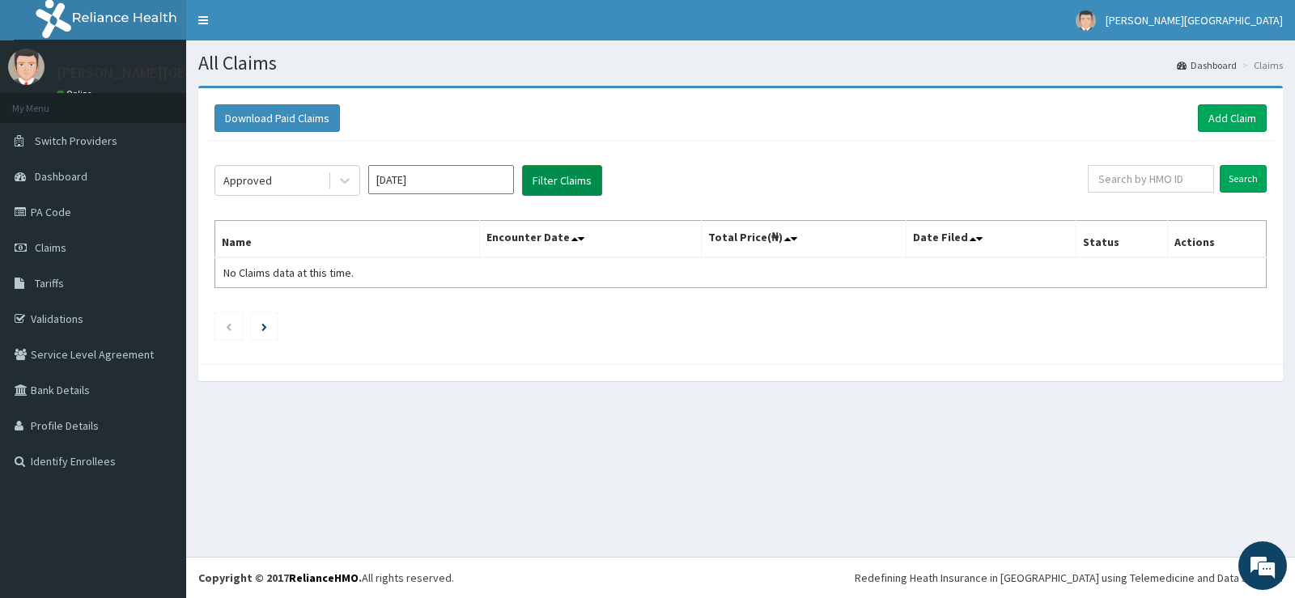
click at [553, 185] on button "Filter Claims" at bounding box center [562, 180] width 80 height 31
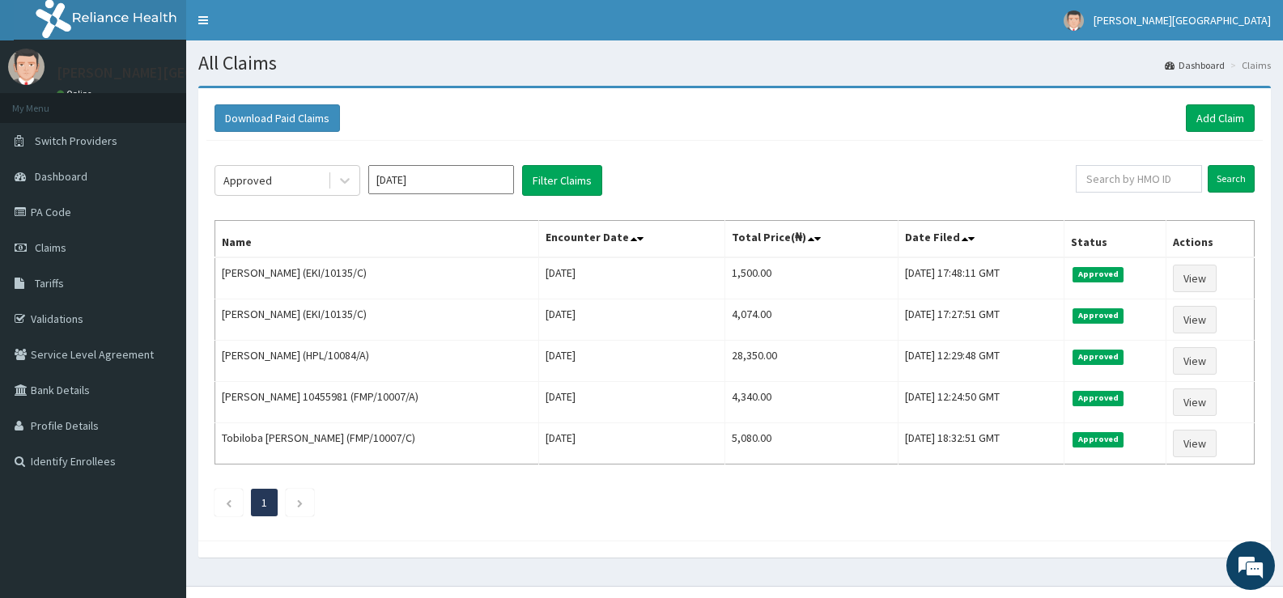
click at [842, 40] on section "All Claims Dashboard Claims" at bounding box center [734, 56] width 1097 height 33
